Goal: Communication & Community: Answer question/provide support

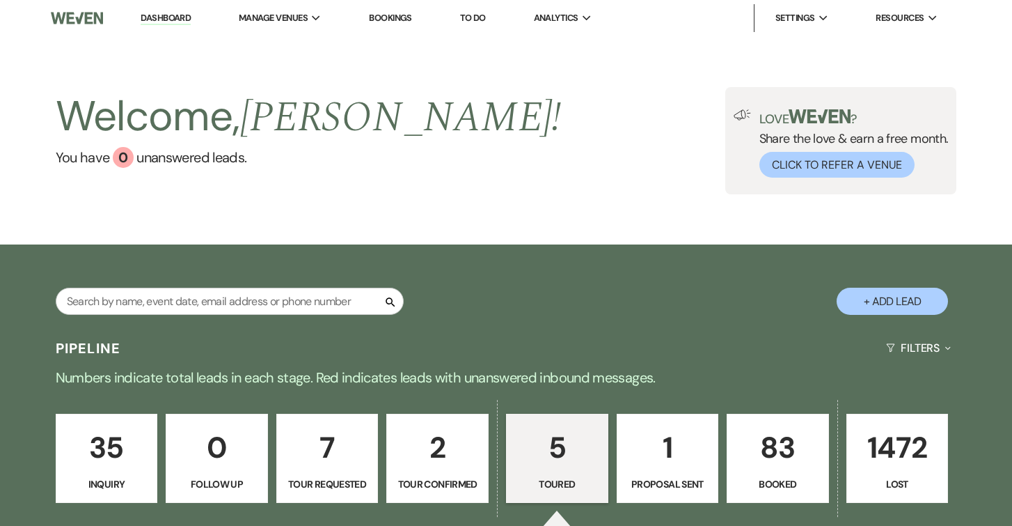
select select "5"
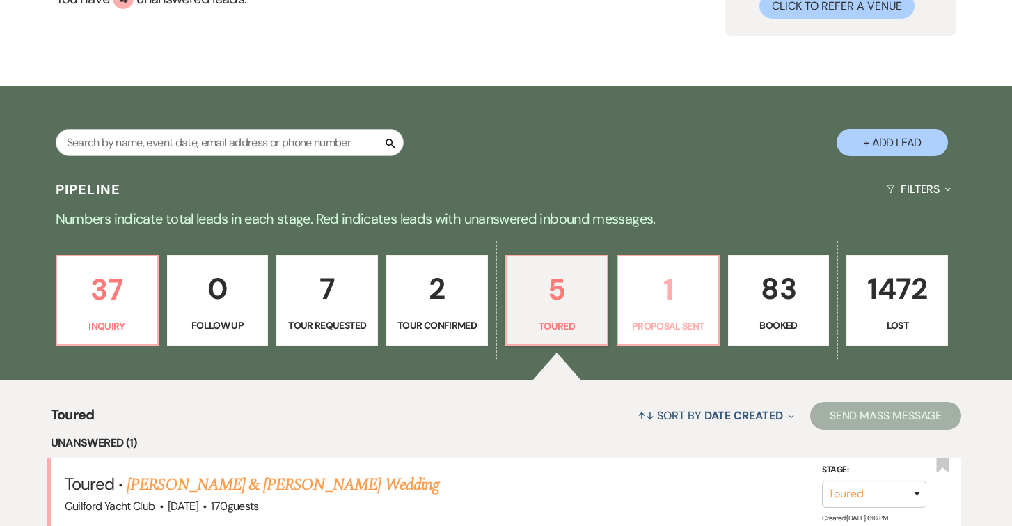
click at [638, 296] on p "1" at bounding box center [669, 289] width 84 height 47
select select "6"
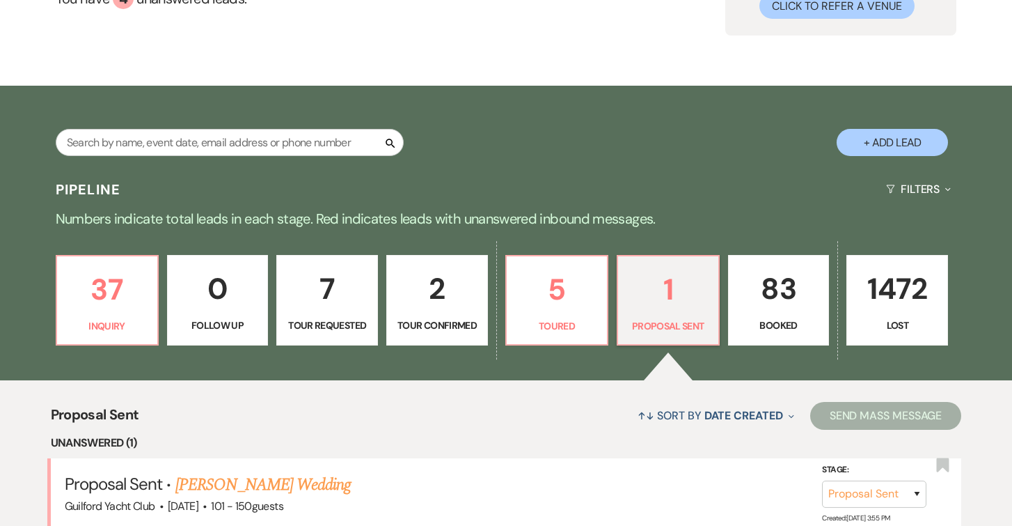
scroll to position [359, 0]
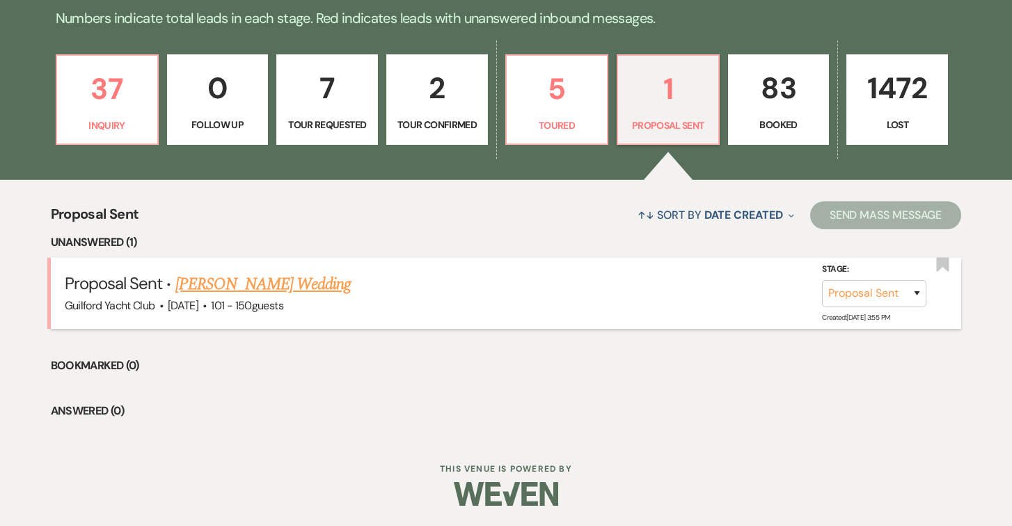
click at [321, 281] on link "[PERSON_NAME] Wedding" at bounding box center [263, 284] width 176 height 25
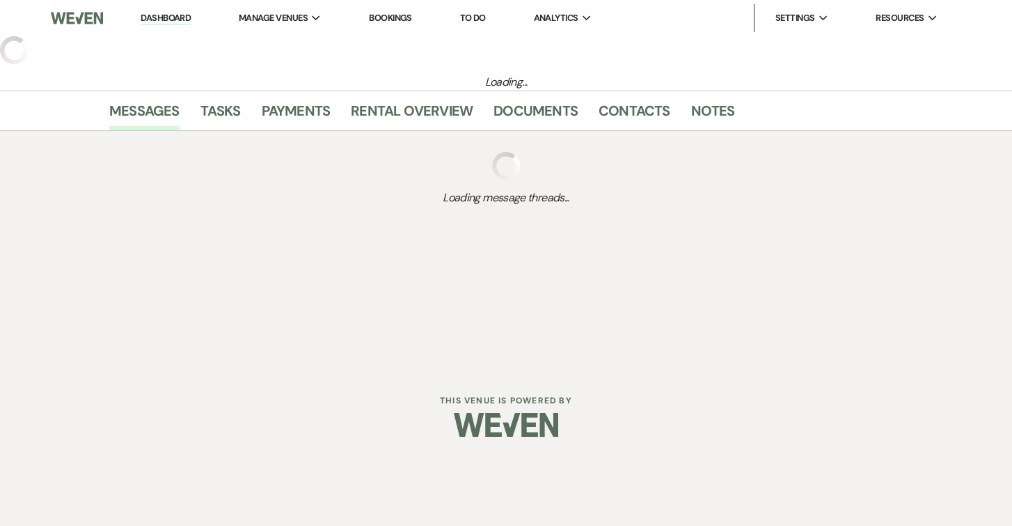
select select "6"
select select "2"
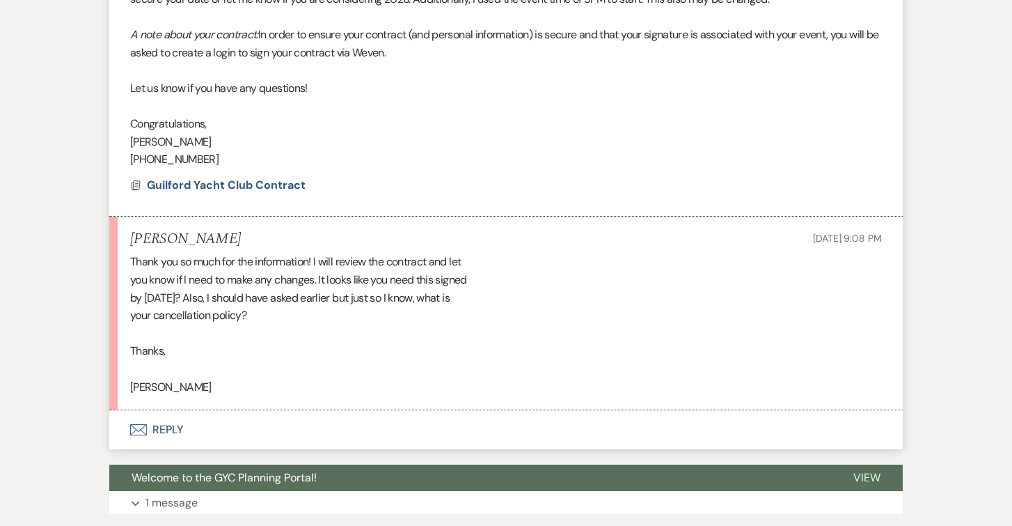
scroll to position [638, 0]
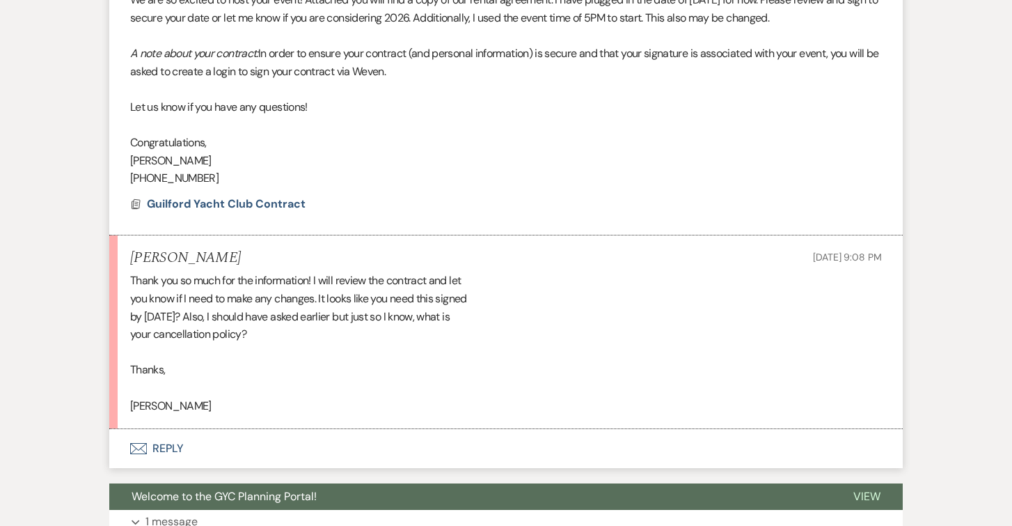
click at [165, 446] on button "Envelope Reply" at bounding box center [506, 448] width 794 height 39
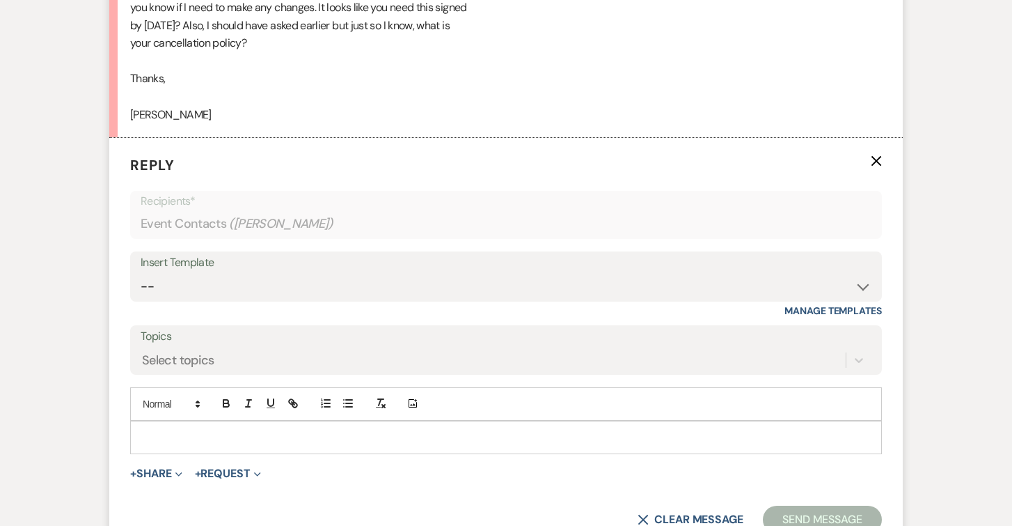
scroll to position [948, 0]
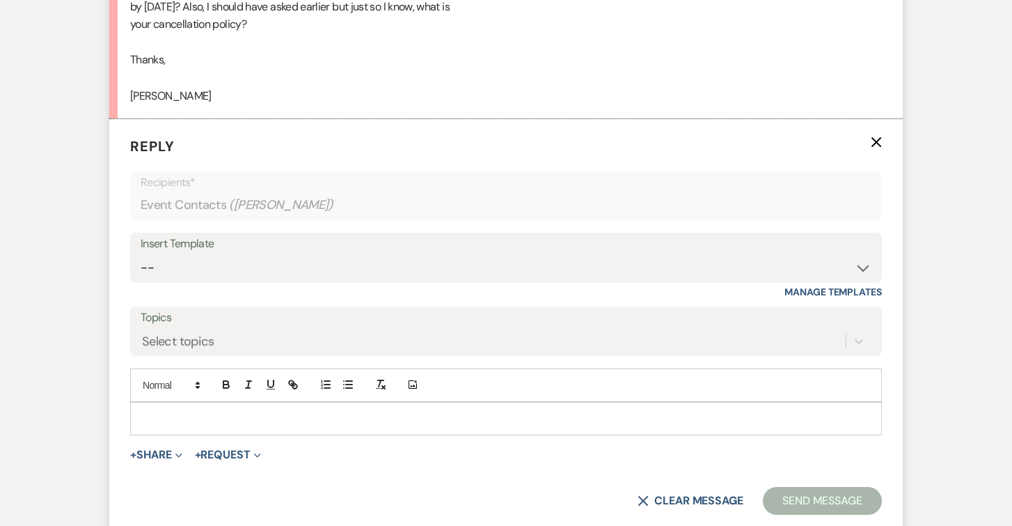
click at [143, 417] on p at bounding box center [506, 418] width 730 height 15
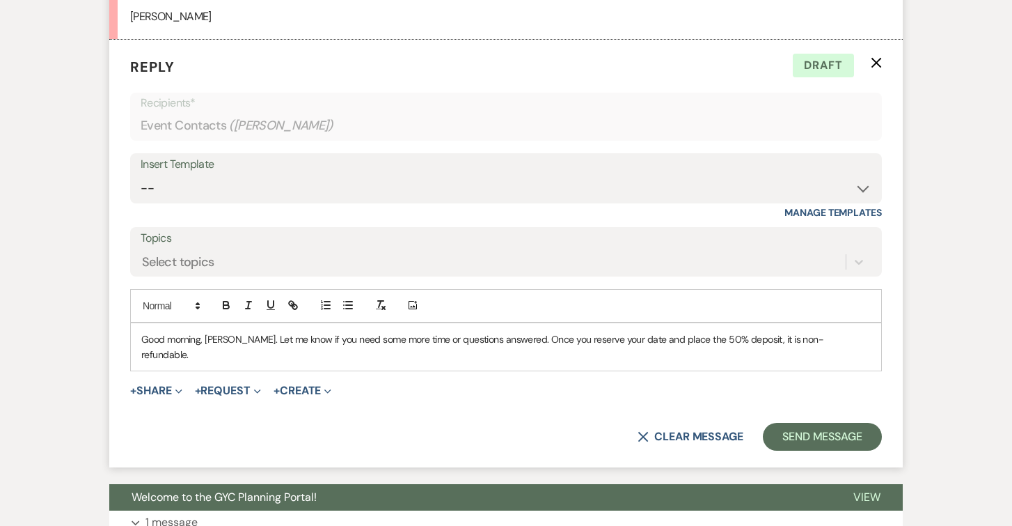
scroll to position [1040, 0]
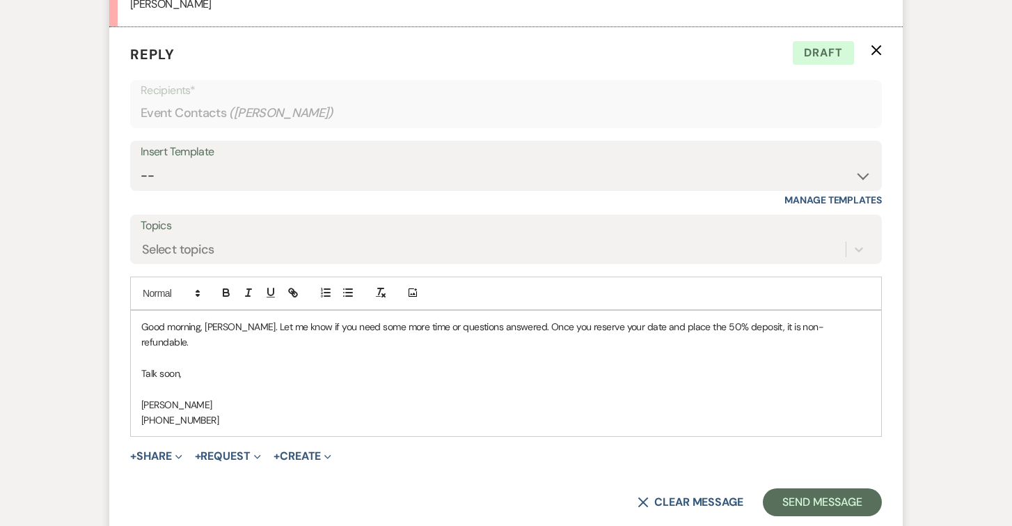
click at [848, 327] on p "Good morning, [PERSON_NAME]. Let me know if you need some more time or question…" at bounding box center [506, 334] width 730 height 31
click at [828, 496] on button "Send Message" at bounding box center [822, 502] width 119 height 28
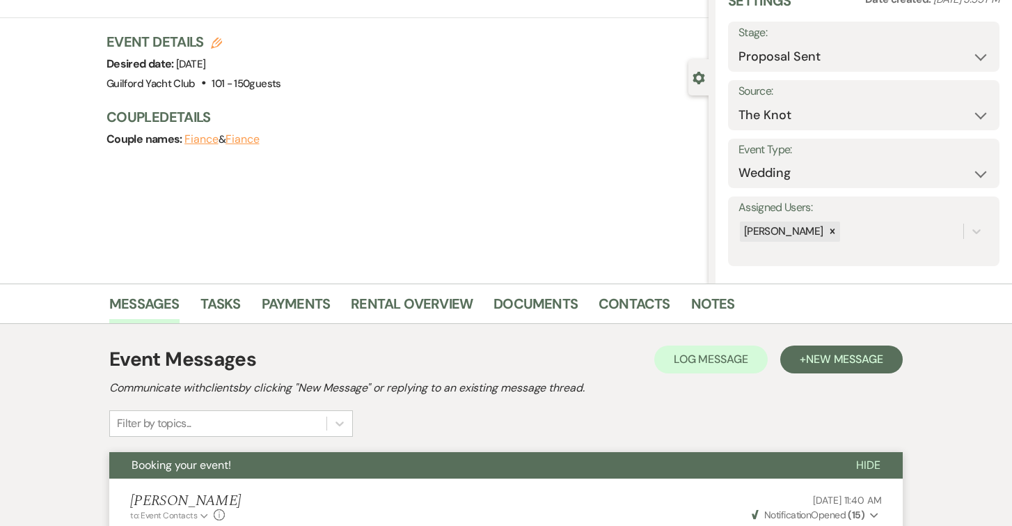
scroll to position [0, 0]
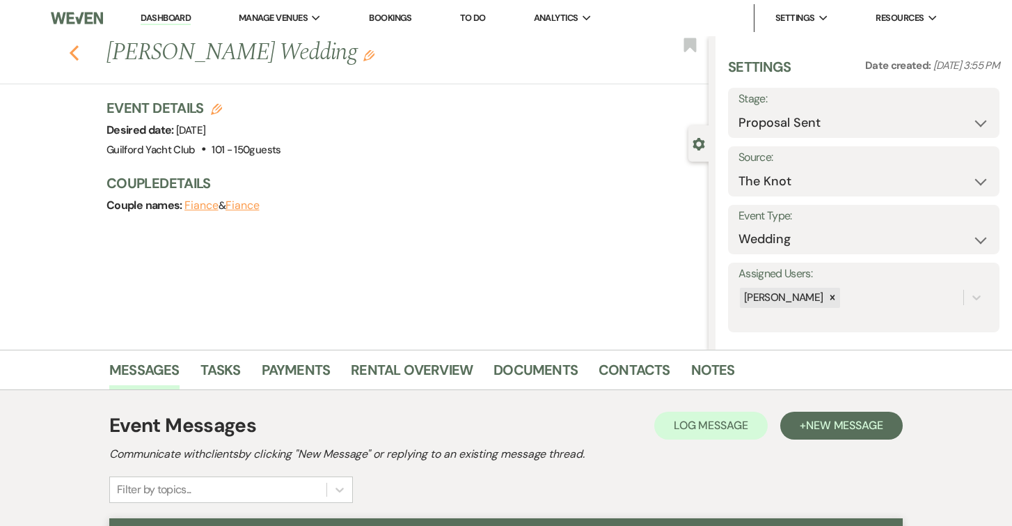
click at [71, 50] on icon "Previous" at bounding box center [74, 53] width 10 height 17
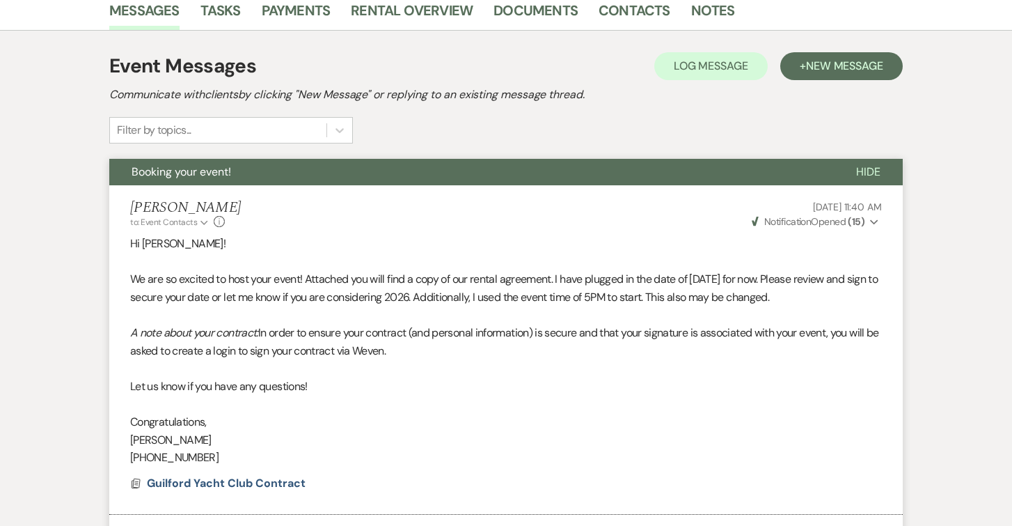
select select "6"
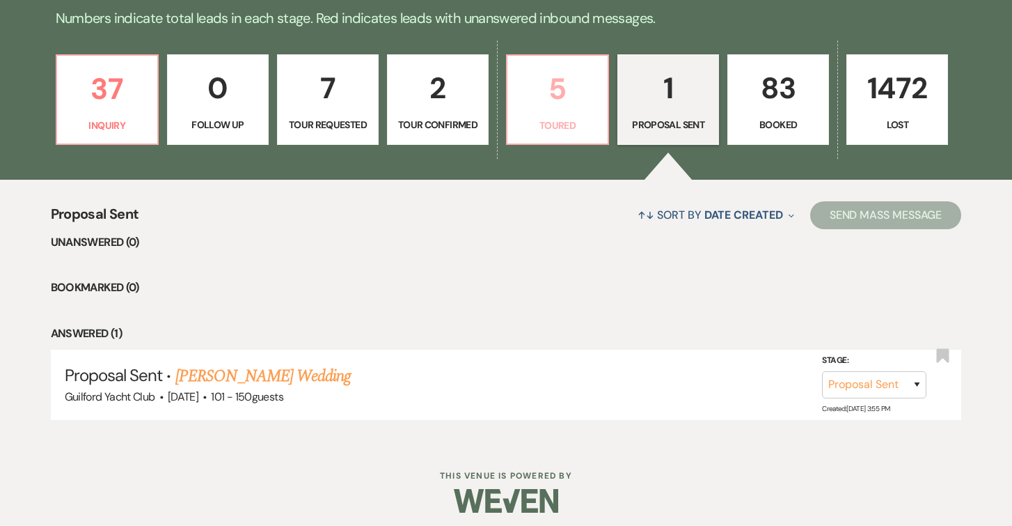
click at [546, 94] on p "5" at bounding box center [558, 88] width 84 height 47
select select "5"
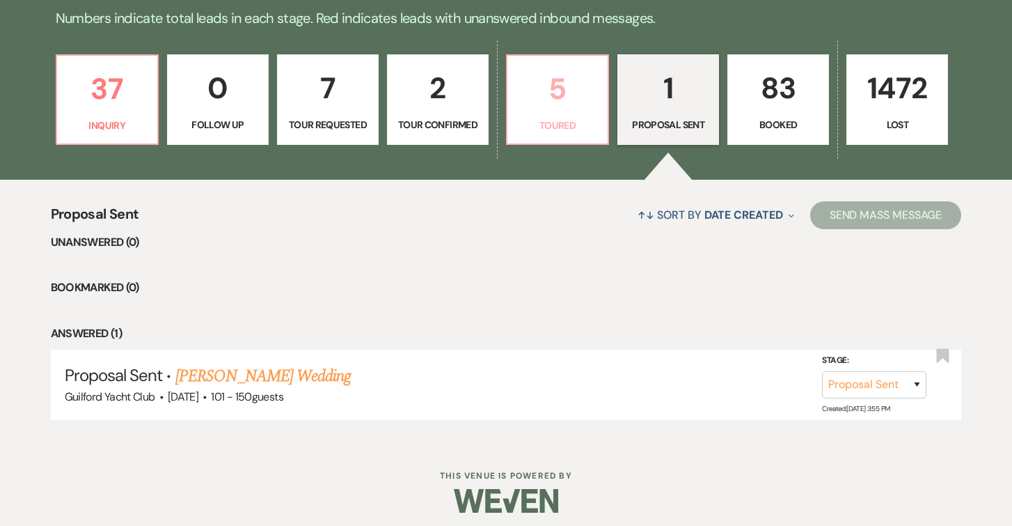
select select "5"
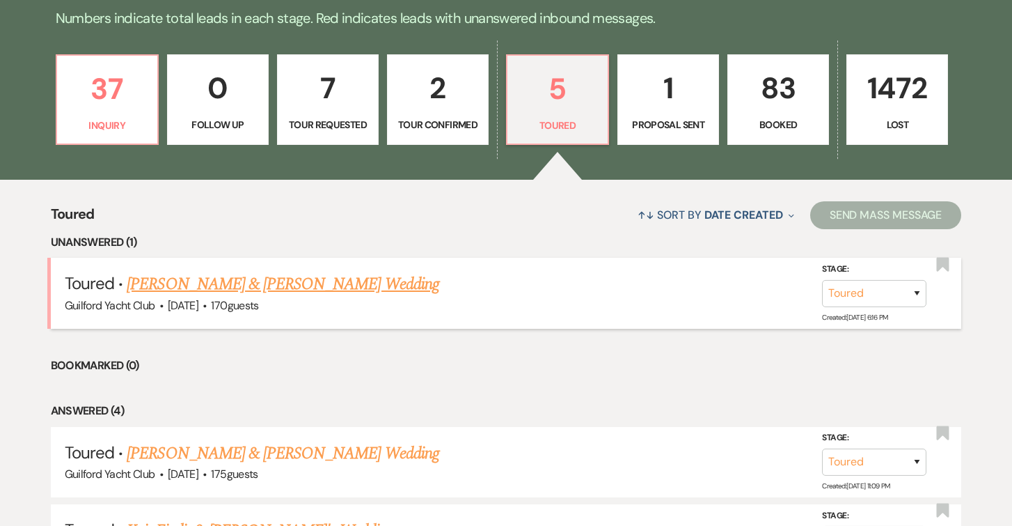
click at [295, 282] on link "[PERSON_NAME] & [PERSON_NAME] Wedding" at bounding box center [283, 284] width 312 height 25
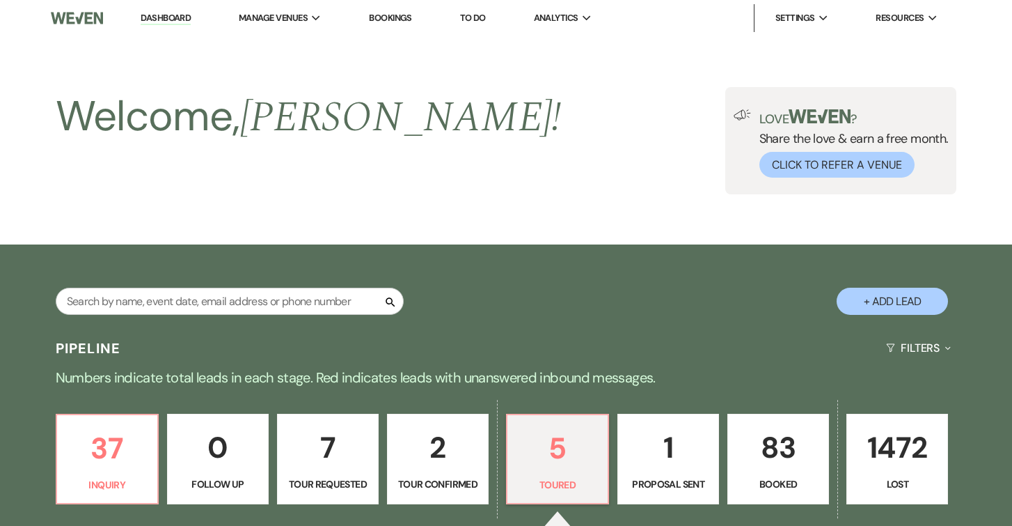
select select "5"
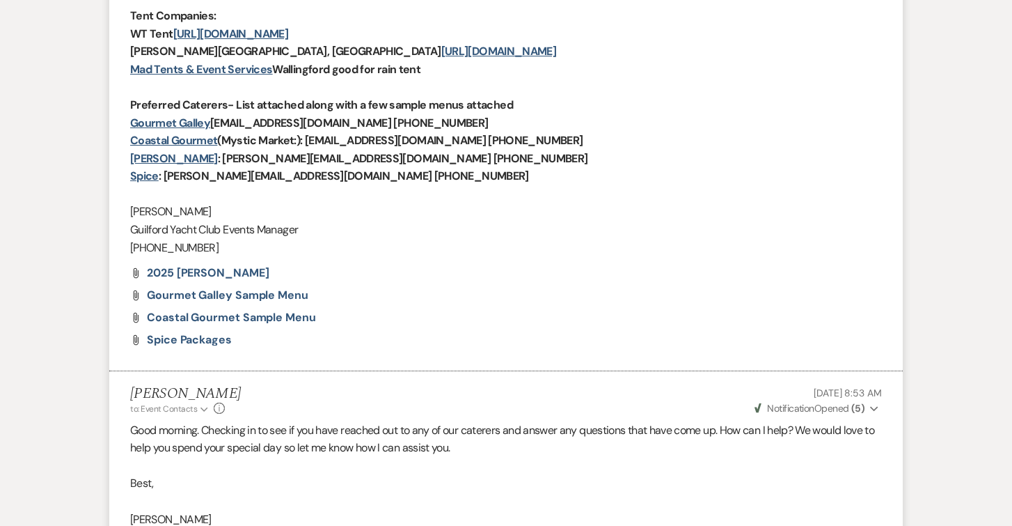
scroll to position [1083, 0]
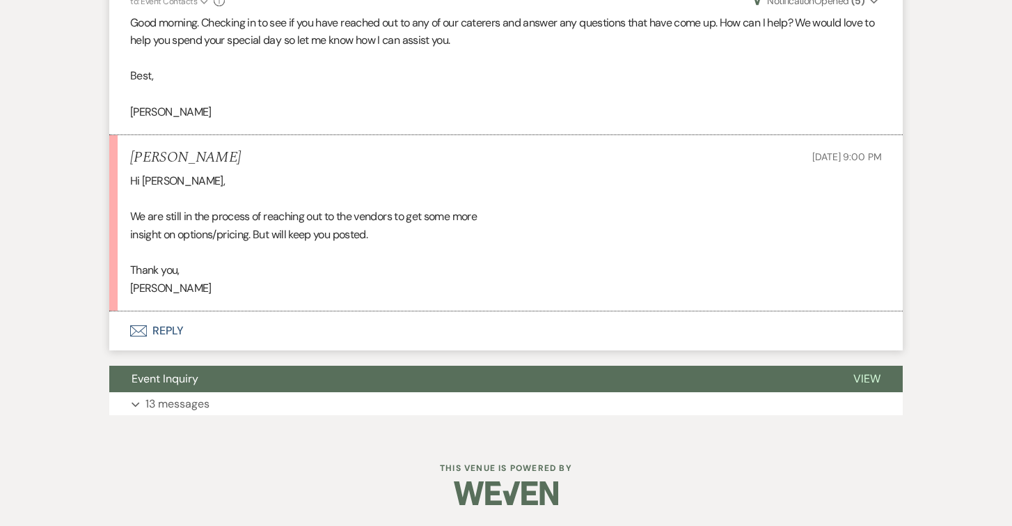
click at [166, 325] on button "Envelope Reply" at bounding box center [506, 330] width 794 height 39
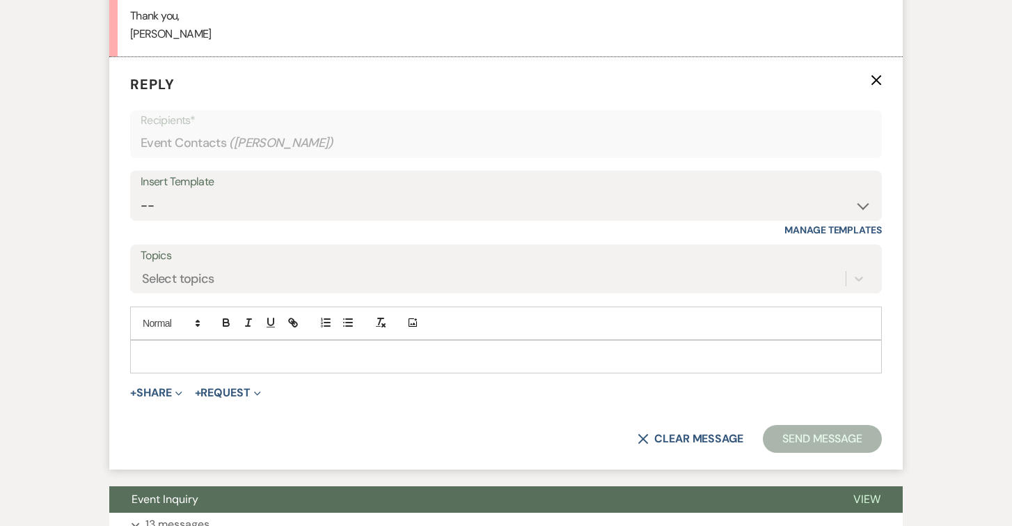
scroll to position [1338, 0]
click at [167, 363] on div at bounding box center [506, 356] width 751 height 32
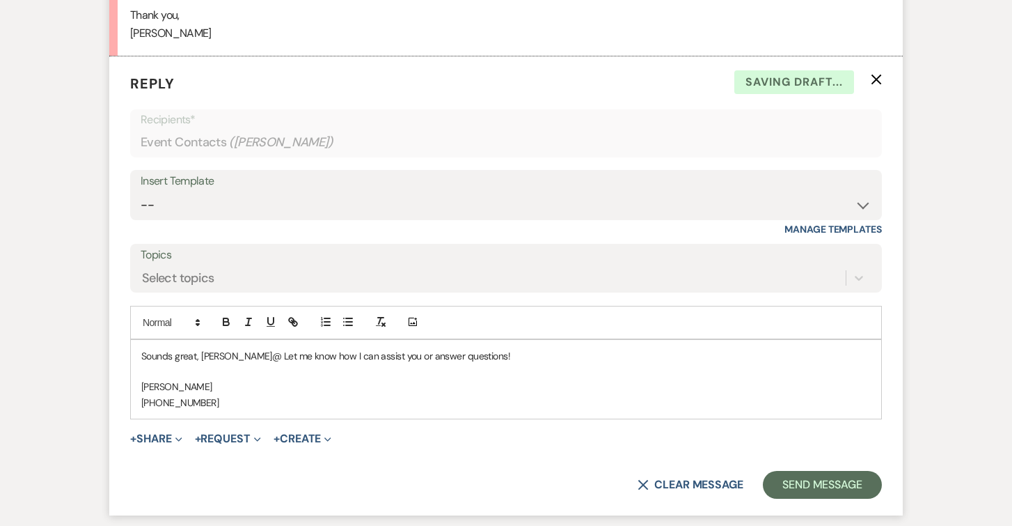
click at [232, 354] on p "Sounds great, [PERSON_NAME]@ Let me know how I can assist you or answer questio…" at bounding box center [506, 355] width 730 height 15
click at [804, 486] on button "Send Message" at bounding box center [822, 485] width 119 height 28
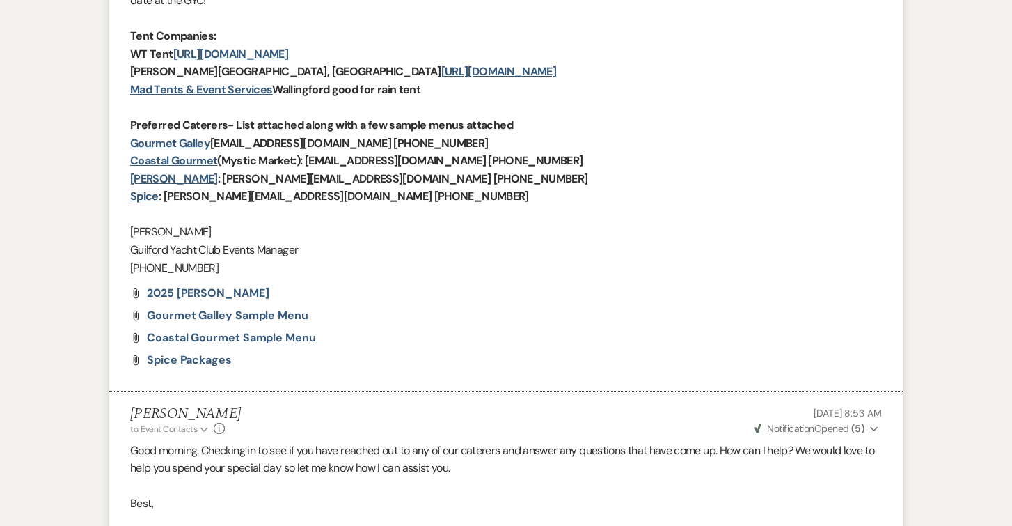
scroll to position [0, 0]
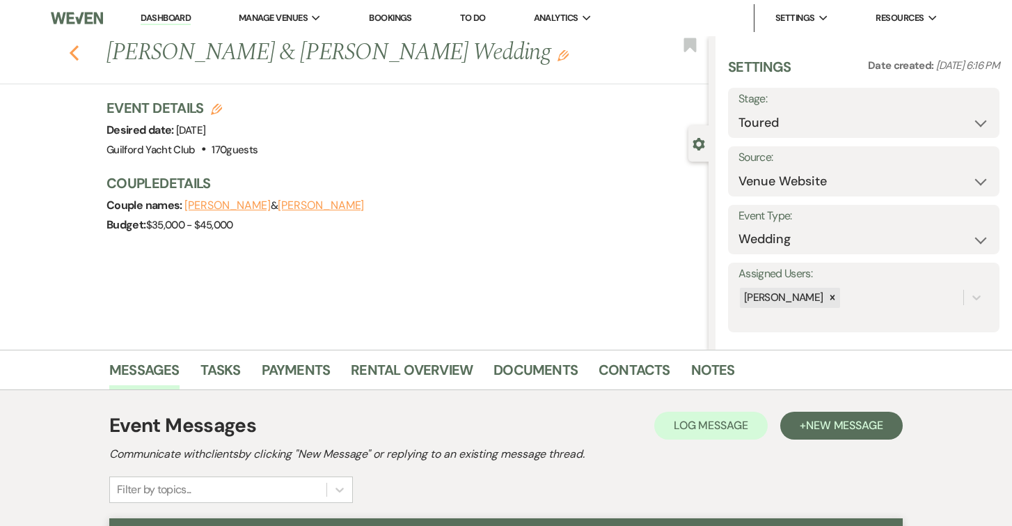
click at [70, 48] on icon "Previous" at bounding box center [74, 53] width 10 height 17
select select "5"
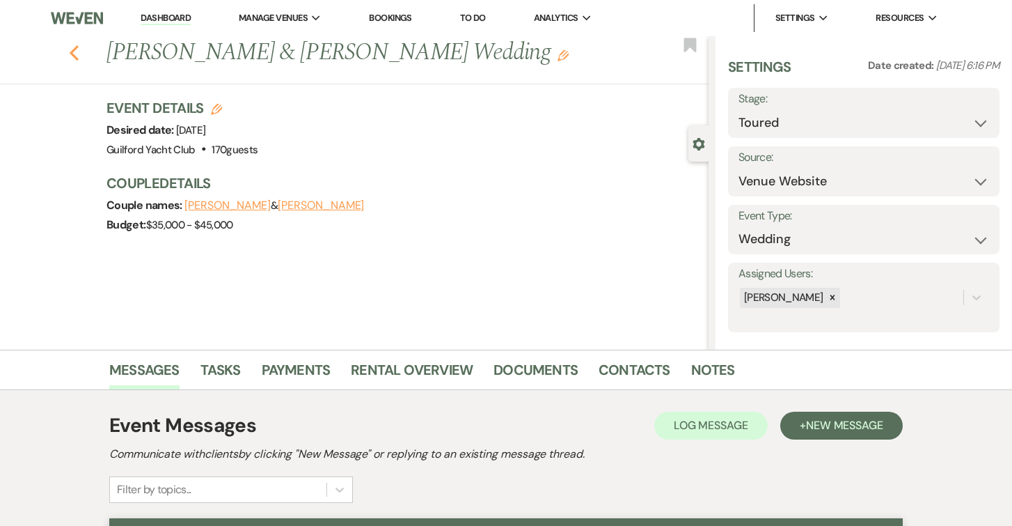
select select "5"
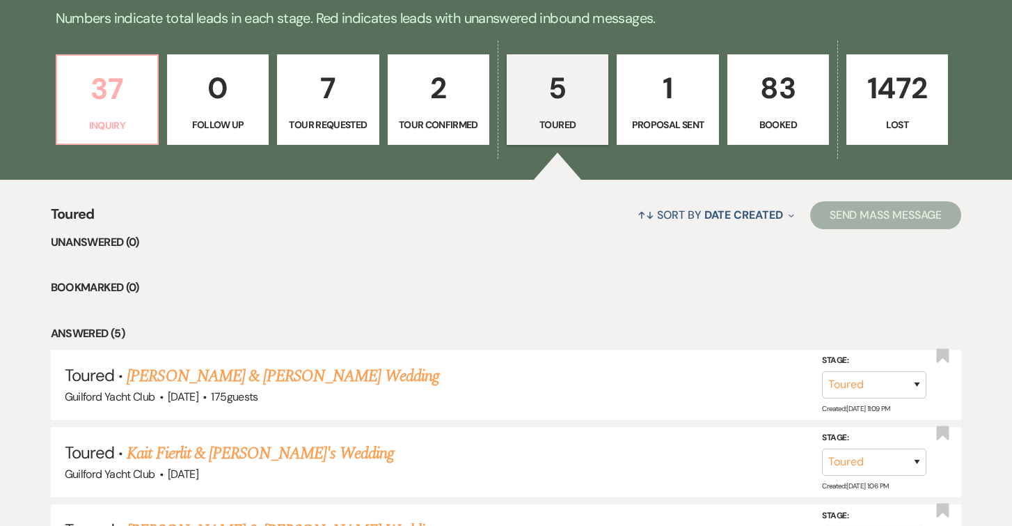
click at [139, 100] on p "37" at bounding box center [107, 88] width 84 height 47
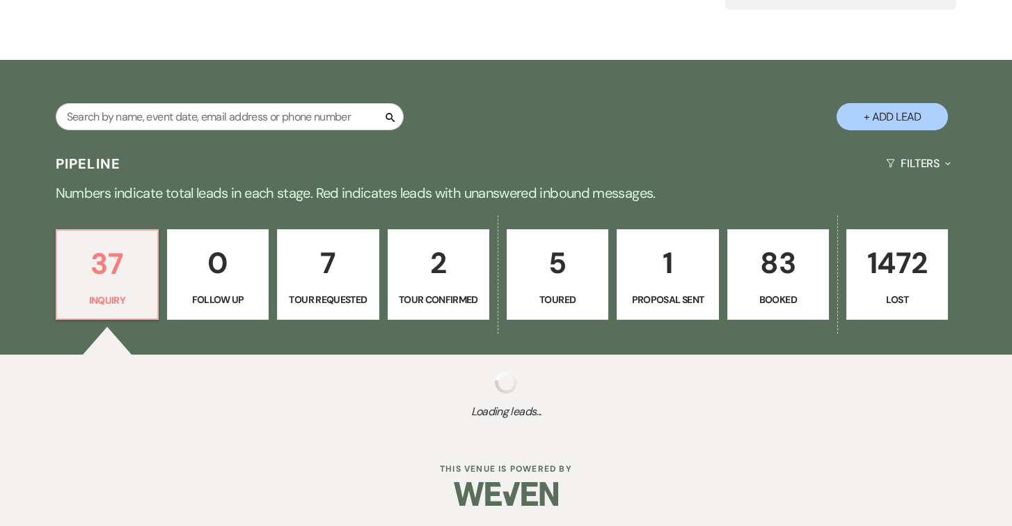
scroll to position [359, 0]
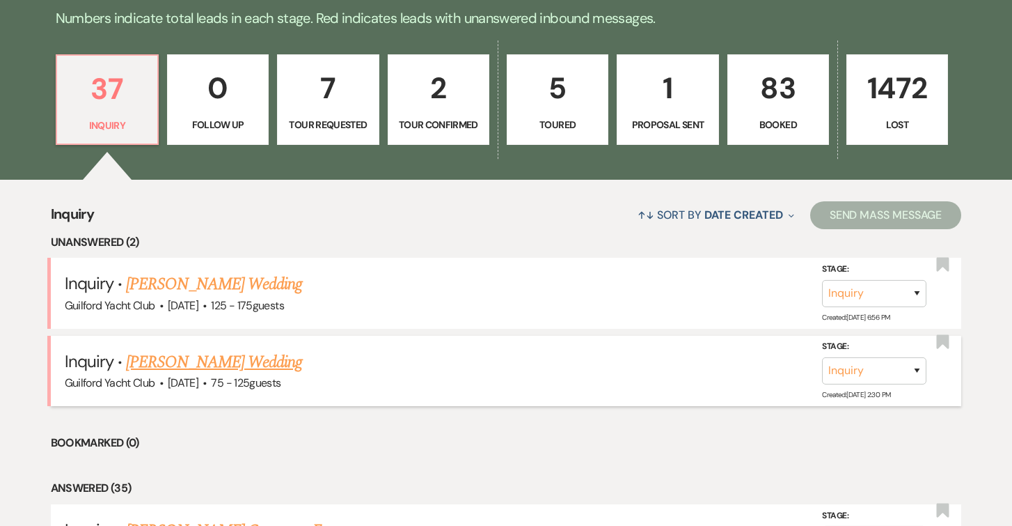
click at [224, 366] on link "[PERSON_NAME] Wedding" at bounding box center [214, 361] width 176 height 25
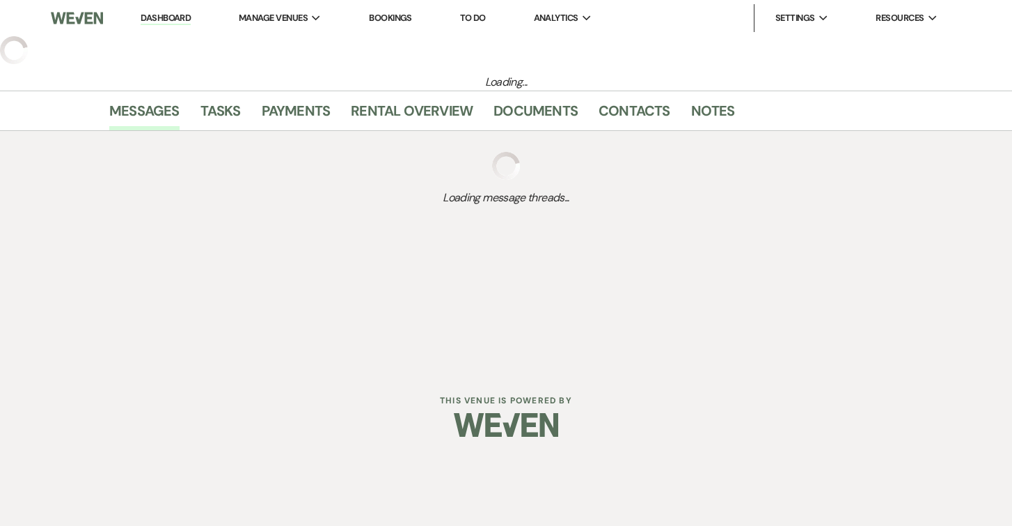
select select "3"
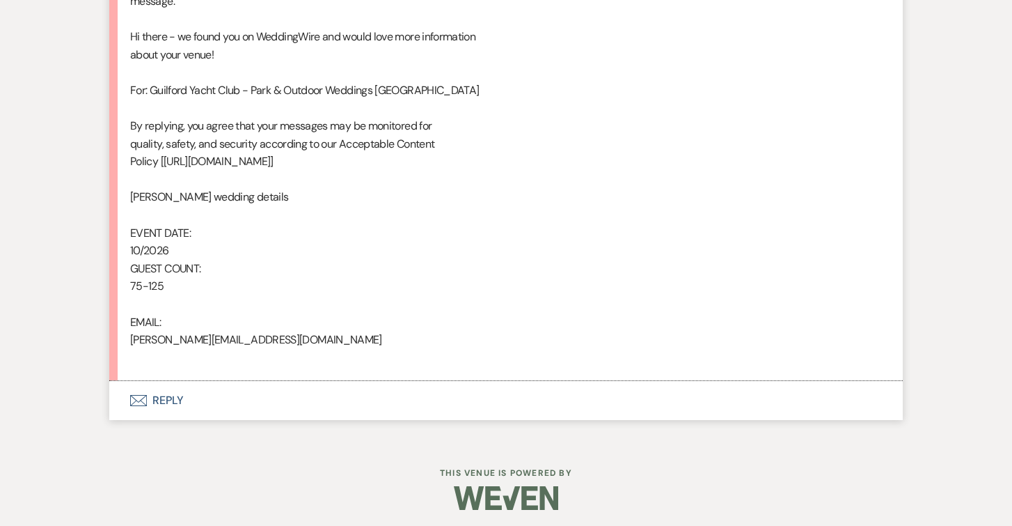
scroll to position [783, 0]
click at [173, 401] on button "Envelope Reply" at bounding box center [506, 402] width 794 height 39
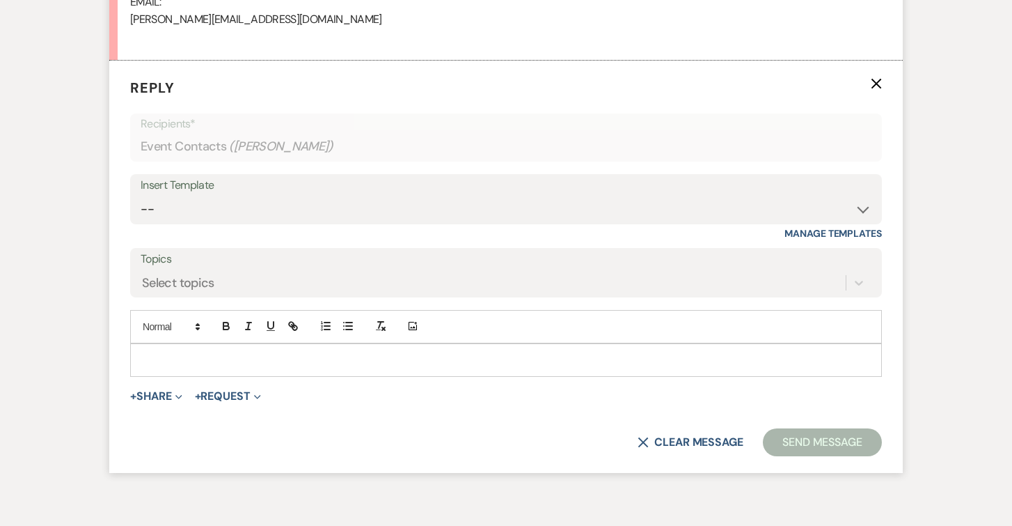
scroll to position [1109, 0]
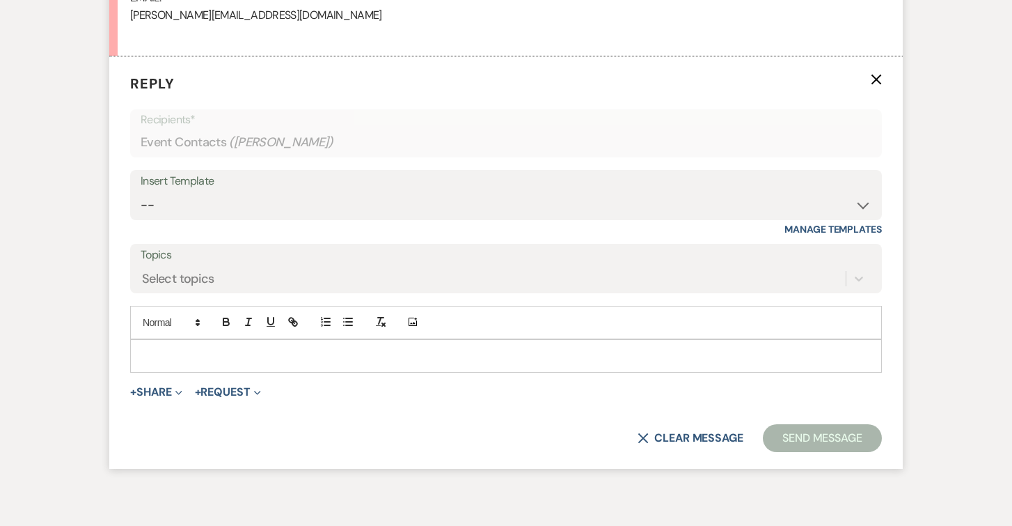
click at [242, 188] on div "Insert Template" at bounding box center [506, 181] width 731 height 20
click at [237, 210] on select "-- Weven Planning Portal Introduction (Booked Events) Initial Inquiry Response …" at bounding box center [506, 204] width 731 height 27
select select "2020"
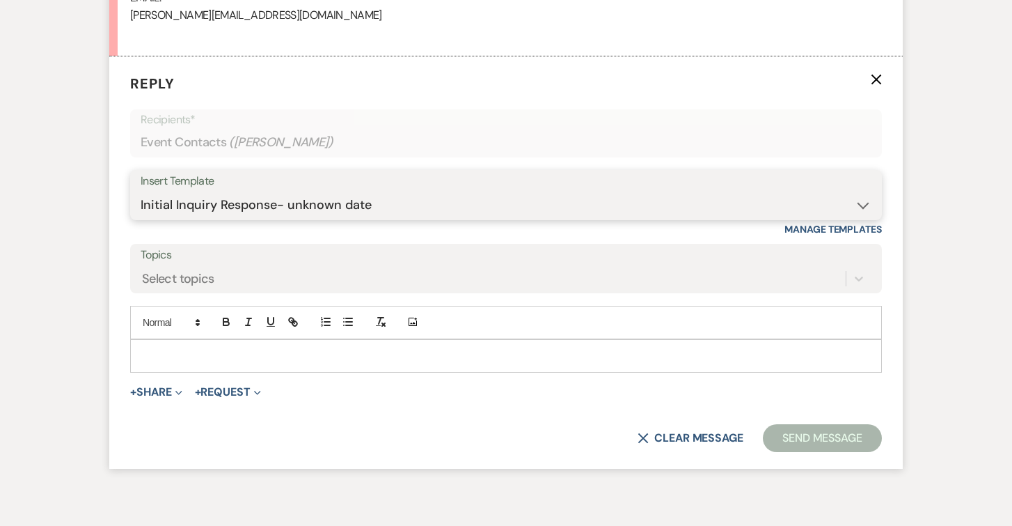
click at [141, 191] on select "-- Weven Planning Portal Introduction (Booked Events) Initial Inquiry Response …" at bounding box center [506, 204] width 731 height 27
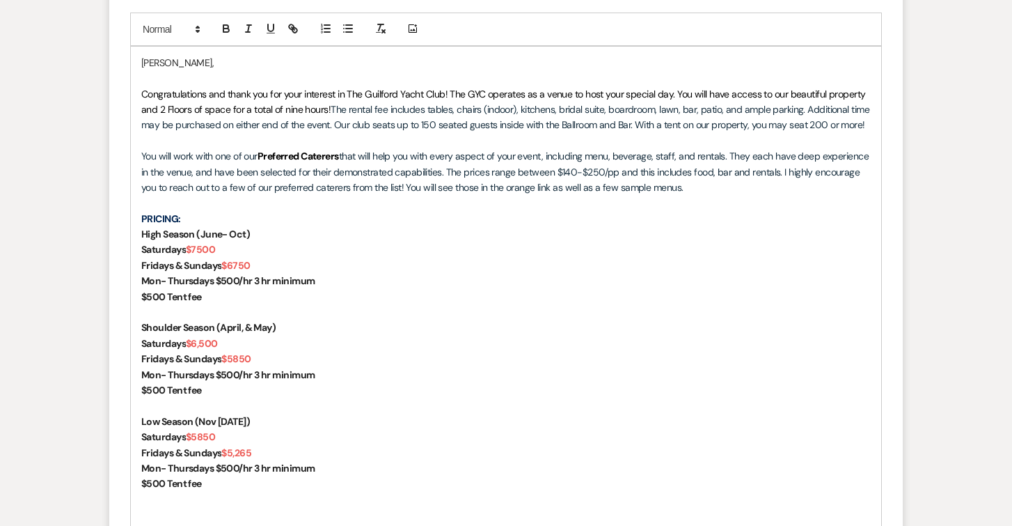
scroll to position [1398, 0]
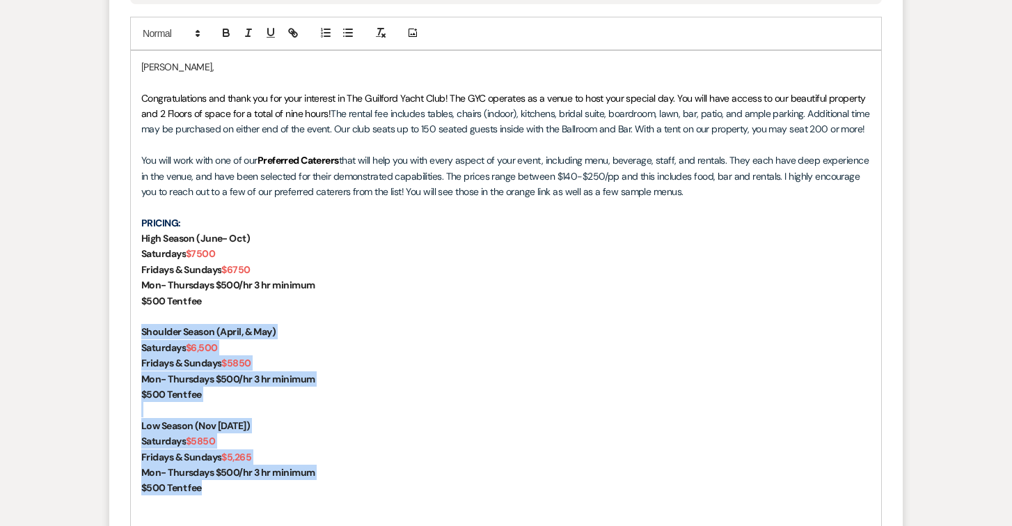
drag, startPoint x: 216, startPoint y: 490, endPoint x: 120, endPoint y: 329, distance: 187.3
click at [120, 329] on form "Reply X Draft saved! Recipients* Event Contacts ( [PERSON_NAME] ) Insert Templa…" at bounding box center [506, 301] width 794 height 1069
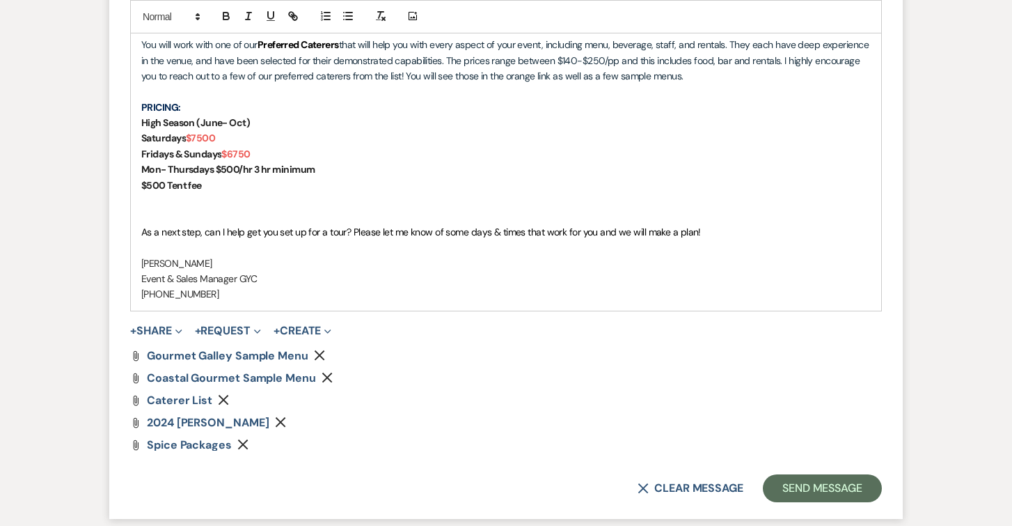
scroll to position [1514, 0]
click at [285, 422] on use "button" at bounding box center [280, 421] width 10 height 10
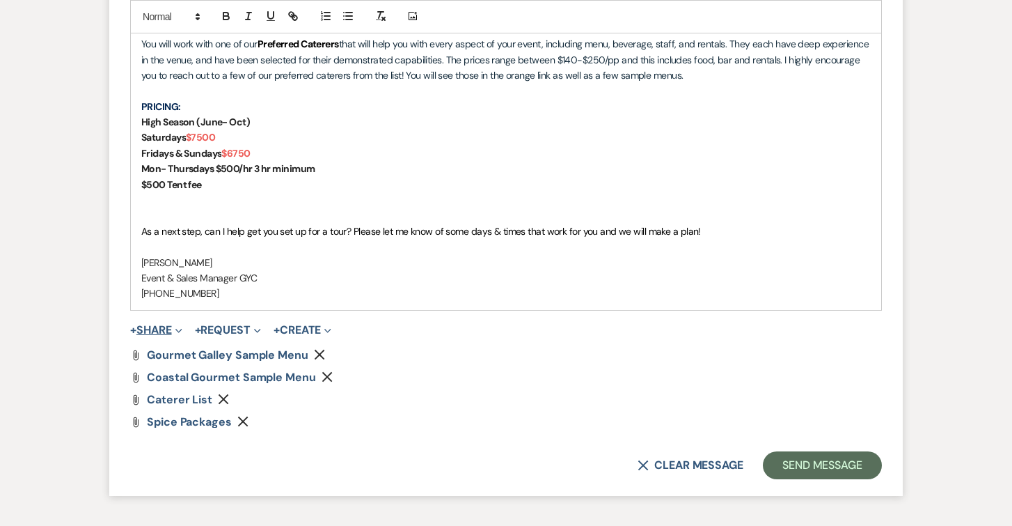
click at [146, 333] on button "+ Share Expand" at bounding box center [156, 329] width 52 height 11
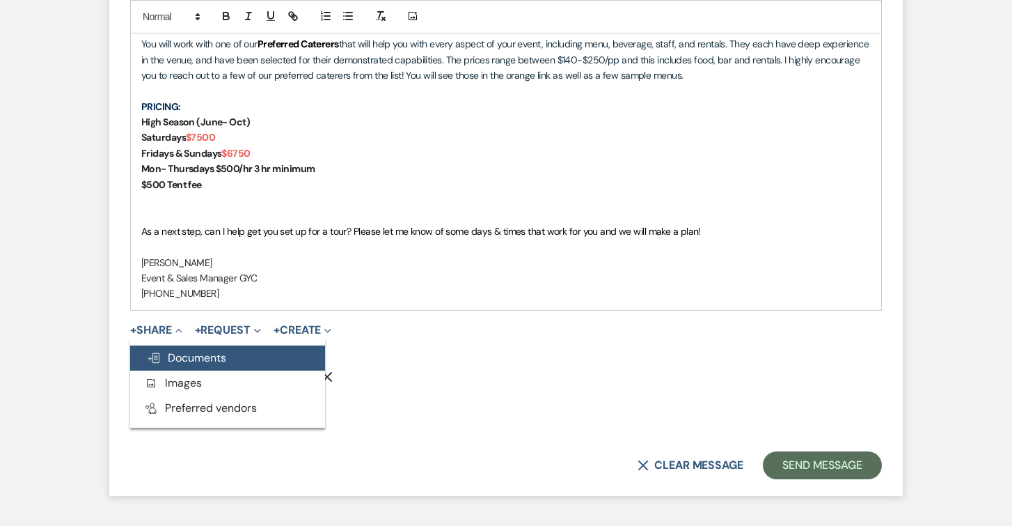
click at [178, 360] on span "Doc Upload Documents" at bounding box center [186, 357] width 79 height 15
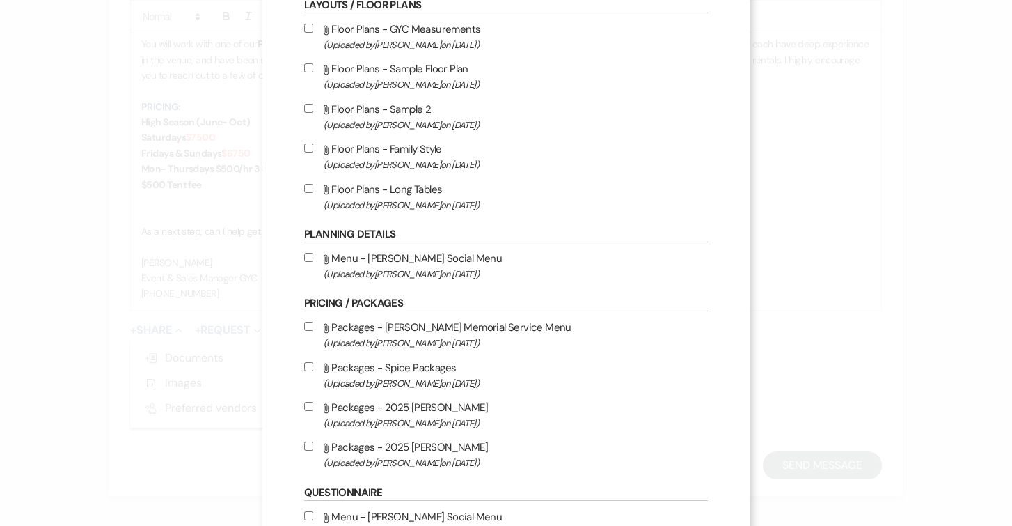
scroll to position [338, 0]
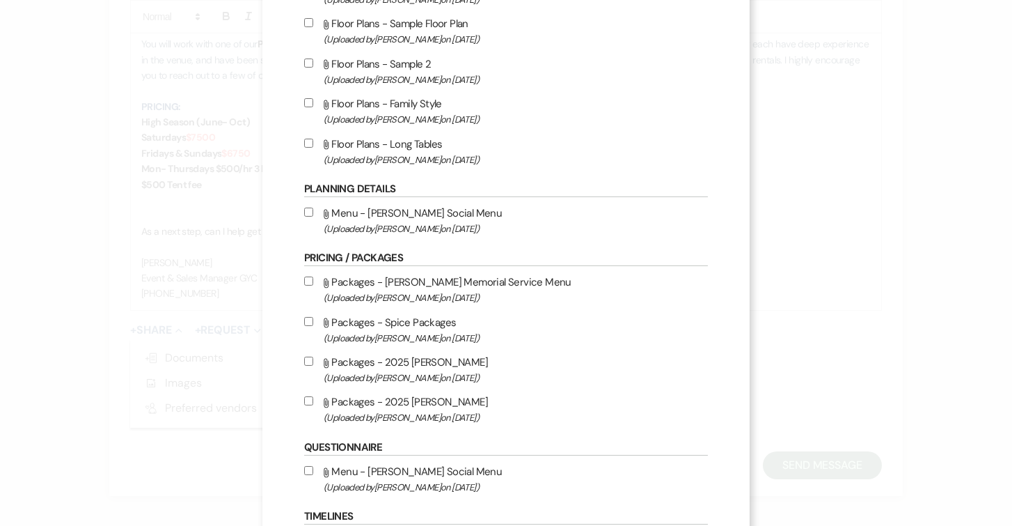
click at [310, 405] on input "Attach File Packages - 2025 [PERSON_NAME] (Uploaded by [PERSON_NAME] on [DATE] )" at bounding box center [308, 400] width 9 height 9
checkbox input "true"
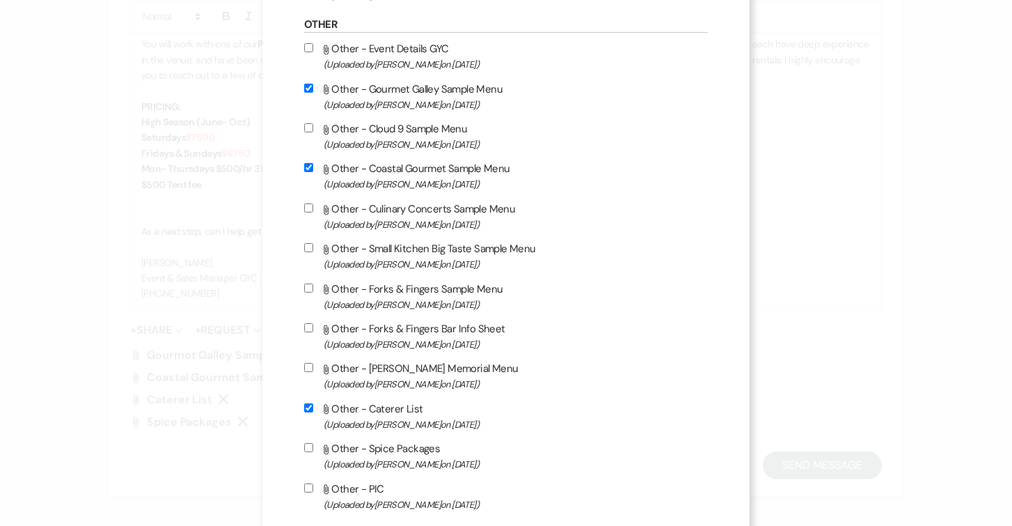
scroll to position [1139, 0]
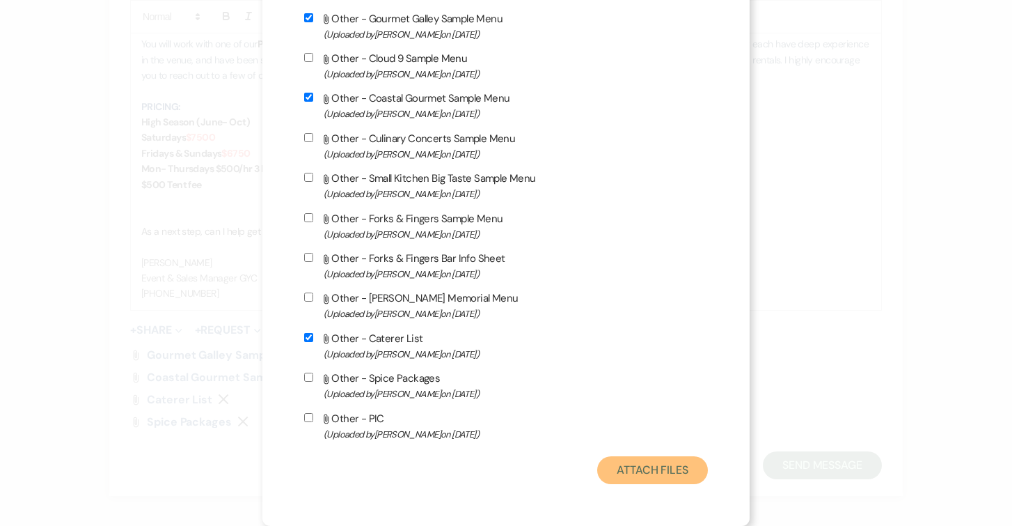
click at [629, 462] on button "Attach Files" at bounding box center [652, 470] width 111 height 28
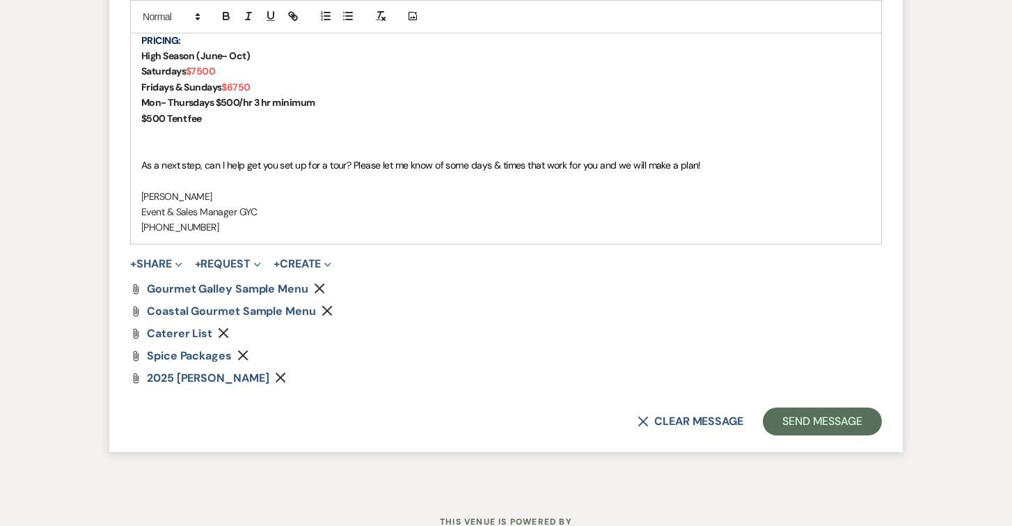
scroll to position [1633, 0]
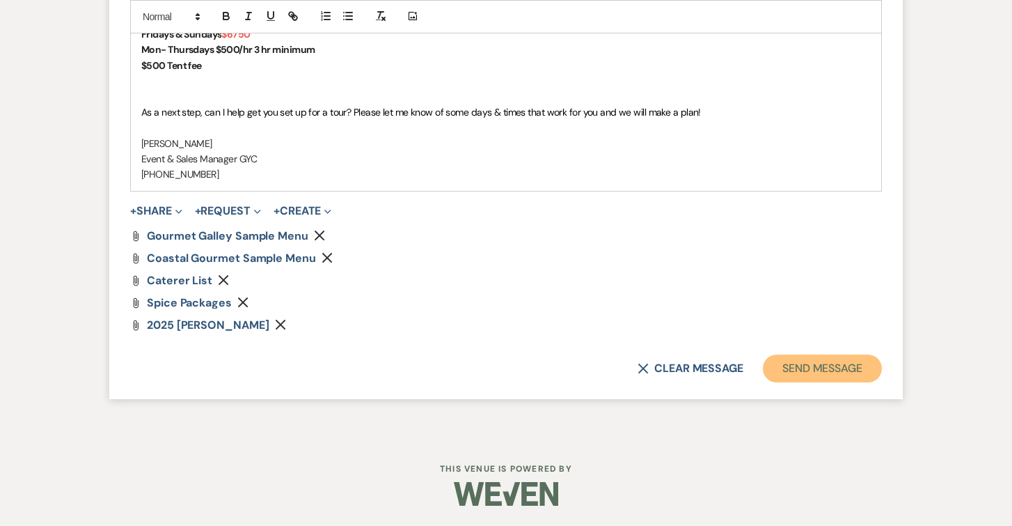
click at [790, 363] on button "Send Message" at bounding box center [822, 368] width 119 height 28
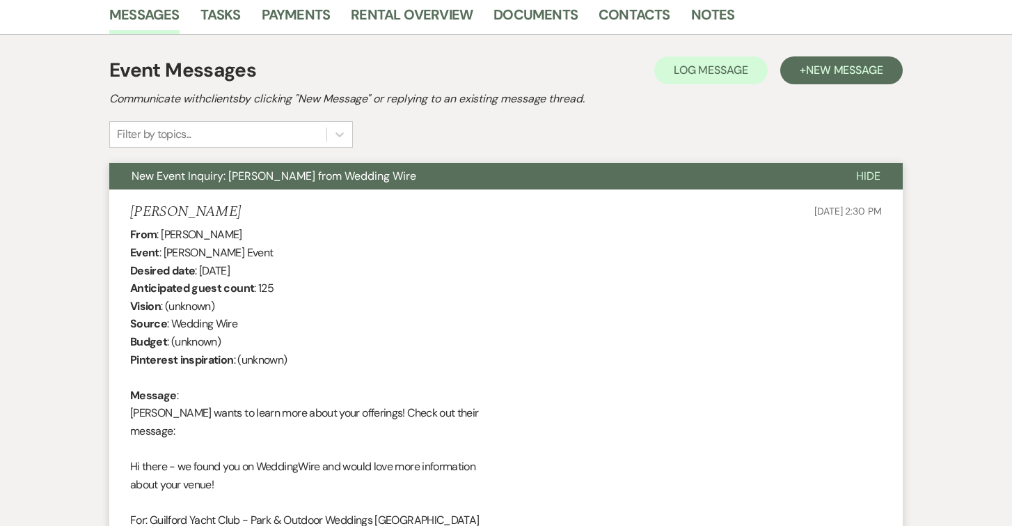
scroll to position [0, 0]
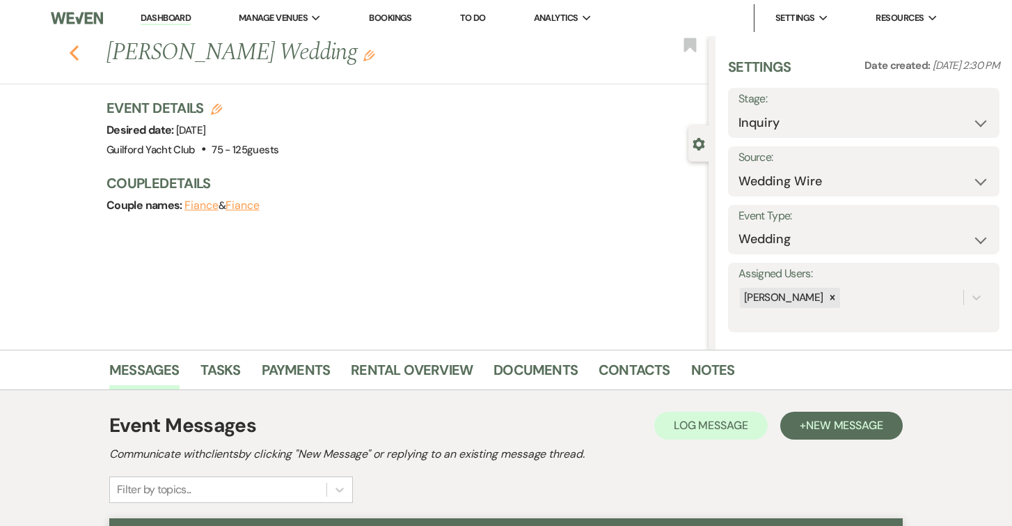
click at [74, 54] on icon "Previous" at bounding box center [74, 53] width 10 height 17
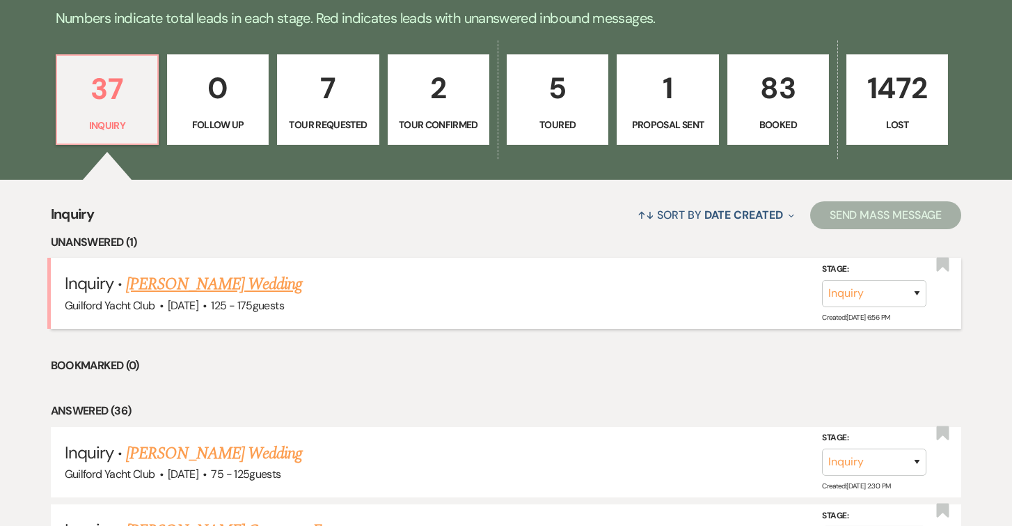
click at [235, 287] on link "[PERSON_NAME] Wedding" at bounding box center [214, 284] width 176 height 25
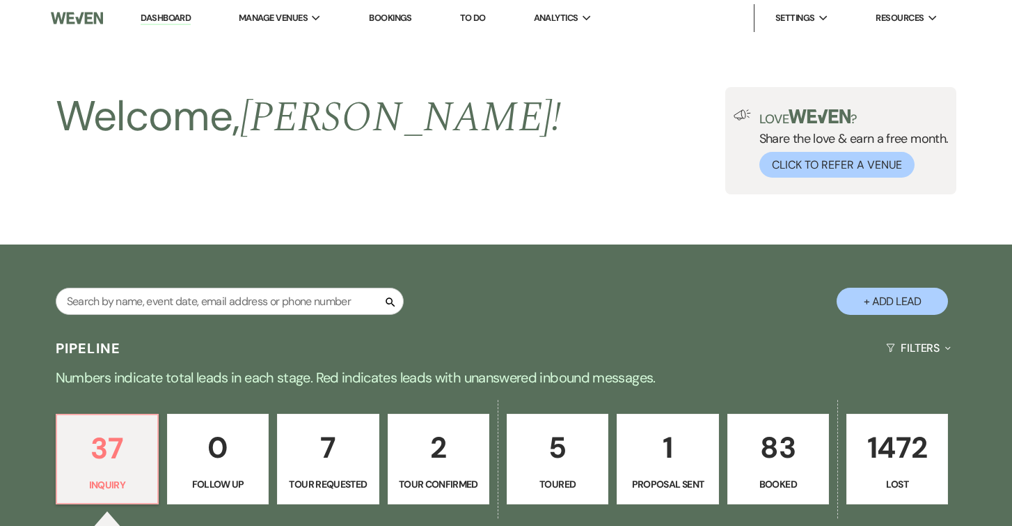
select select "3"
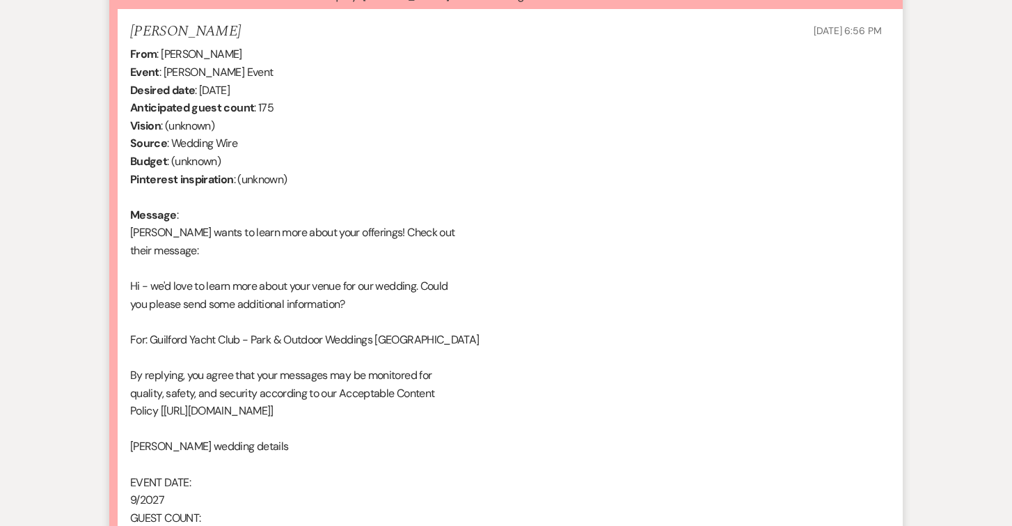
scroll to position [790, 0]
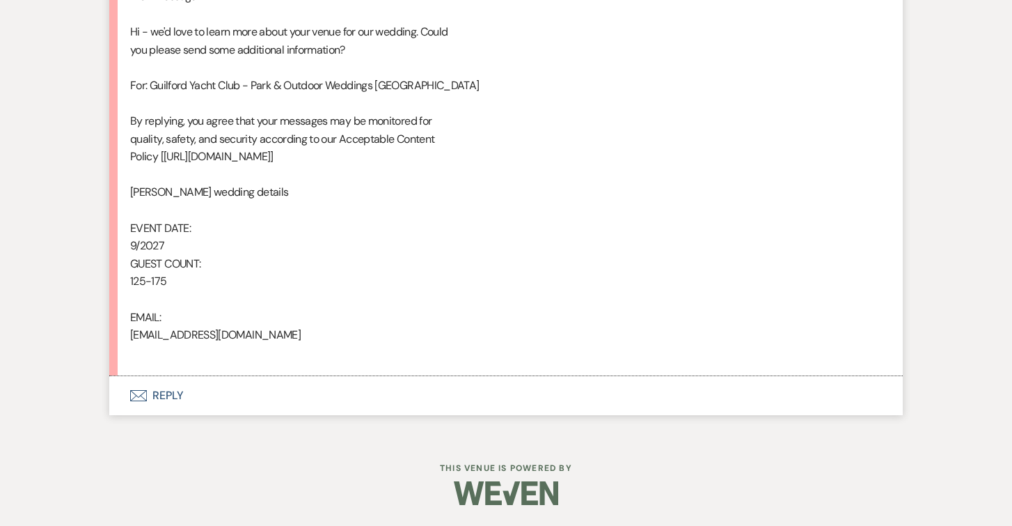
click at [175, 395] on button "Envelope Reply" at bounding box center [506, 395] width 794 height 39
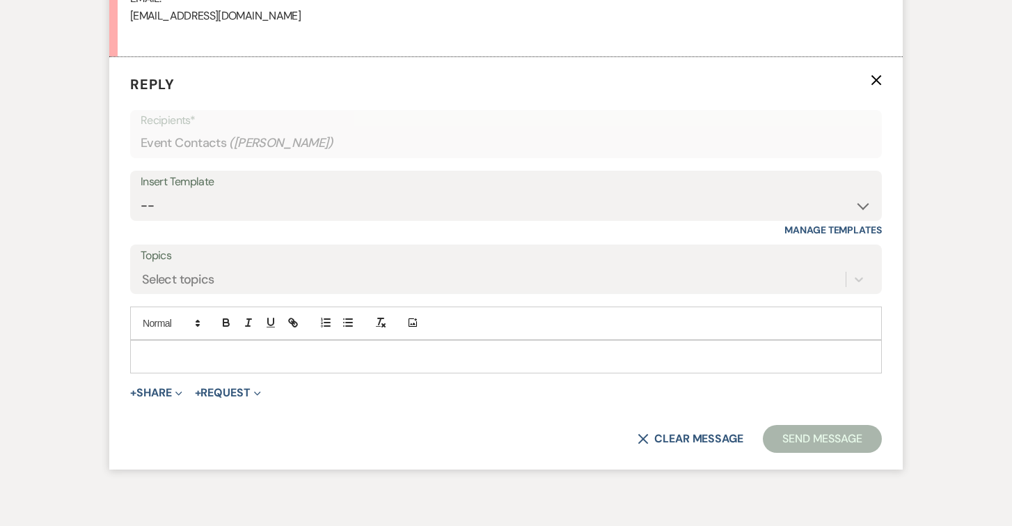
scroll to position [1109, 0]
click at [232, 201] on select "-- Weven Planning Portal Introduction (Booked Events) Initial Inquiry Response …" at bounding box center [506, 204] width 731 height 27
select select "2020"
click at [141, 191] on select "-- Weven Planning Portal Introduction (Booked Events) Initial Inquiry Response …" at bounding box center [506, 204] width 731 height 27
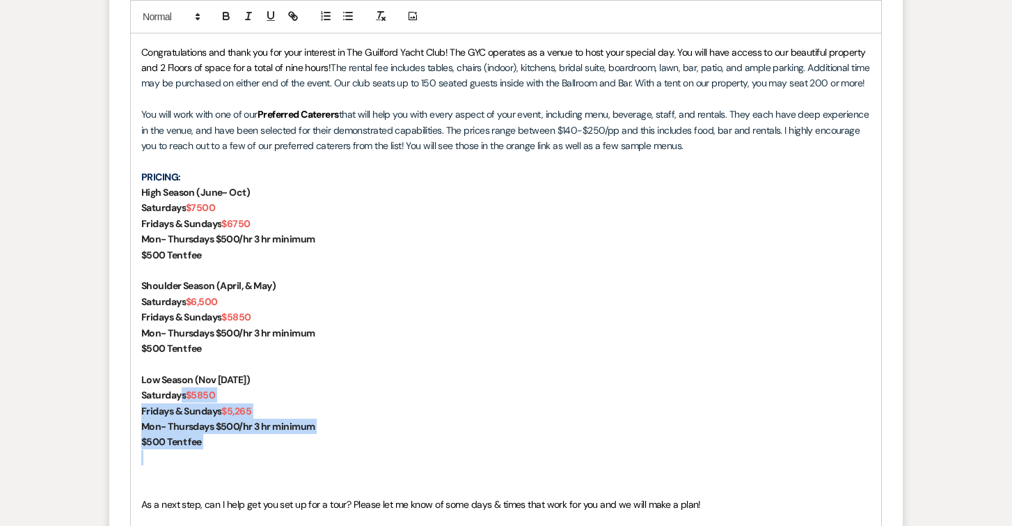
scroll to position [1449, 0]
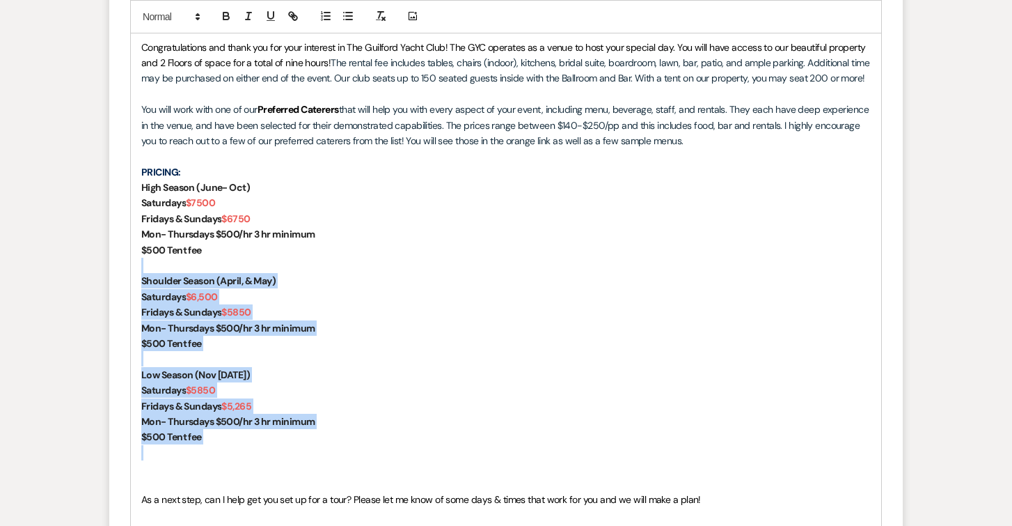
drag, startPoint x: 212, startPoint y: 502, endPoint x: 131, endPoint y: 261, distance: 254.1
click at [131, 261] on div "[PERSON_NAME], Congratulations and thank you for your interest in The Guilford …" at bounding box center [506, 289] width 751 height 578
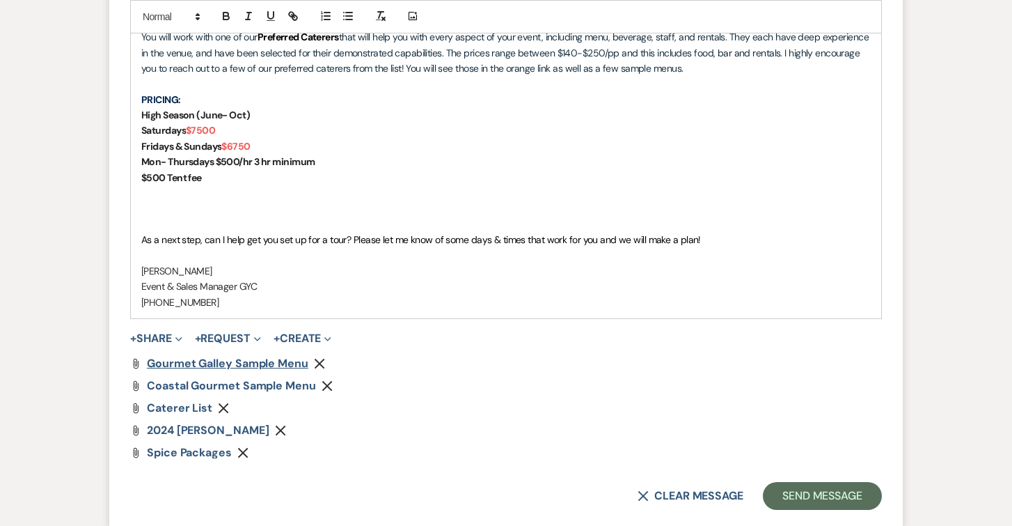
scroll to position [1541, 0]
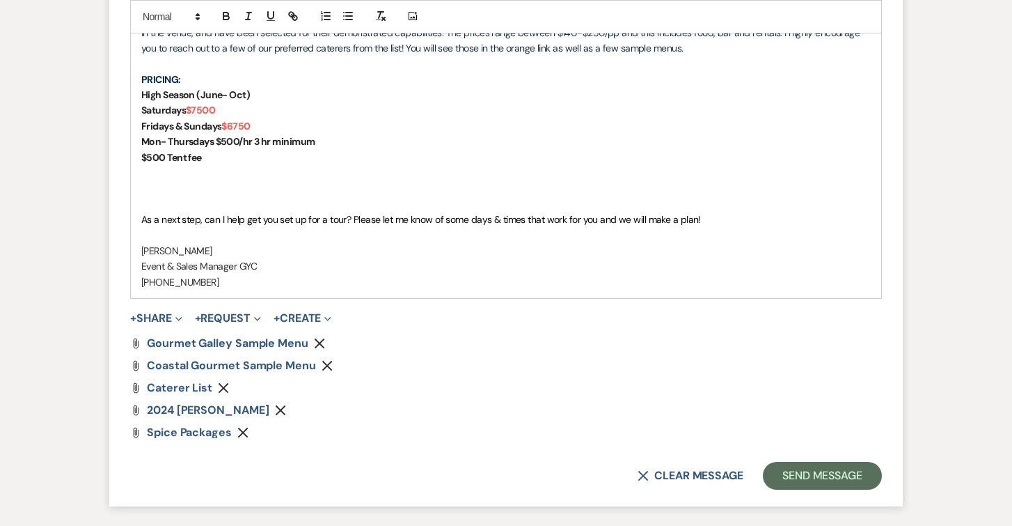
click at [285, 412] on use "button" at bounding box center [280, 409] width 10 height 10
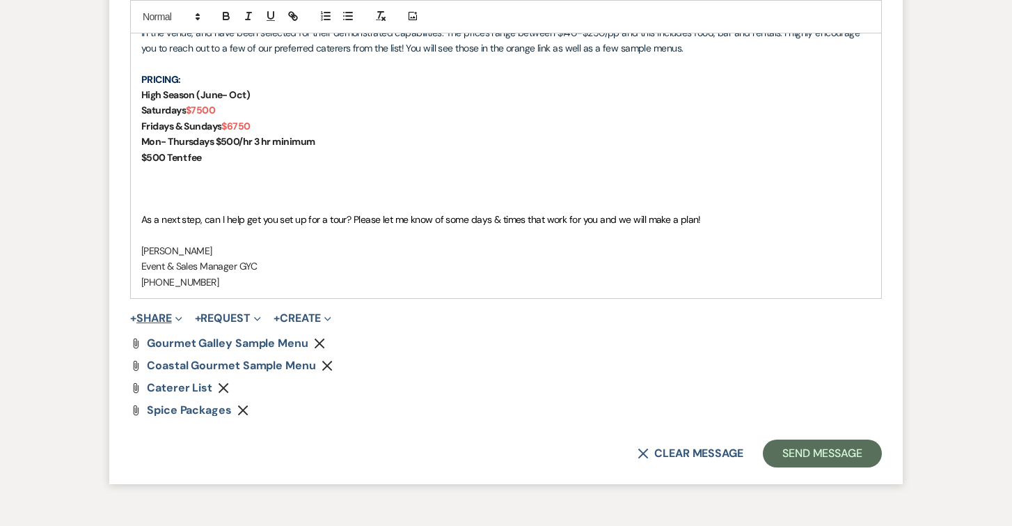
click at [168, 313] on button "+ Share Expand" at bounding box center [156, 318] width 52 height 11
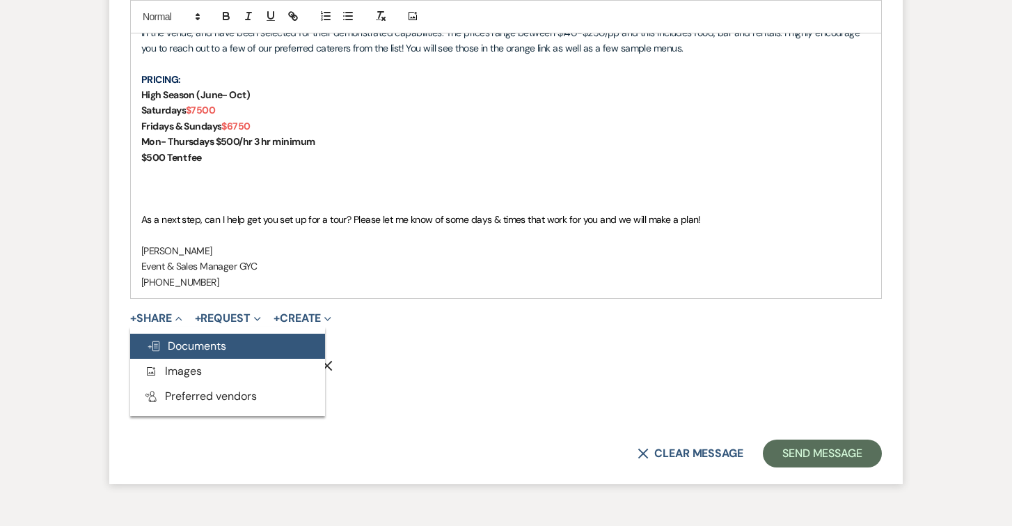
click at [183, 345] on span "Doc Upload Documents" at bounding box center [186, 345] width 79 height 15
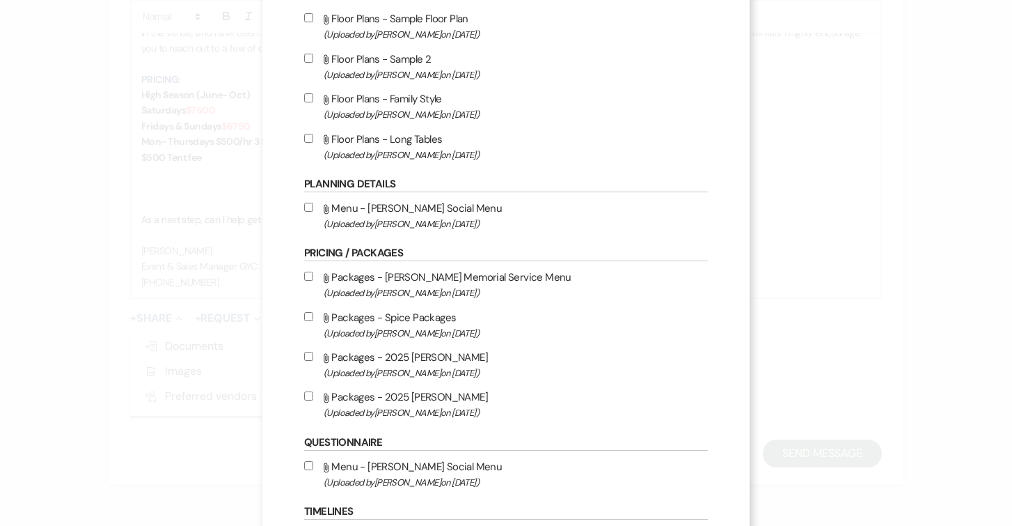
scroll to position [384, 0]
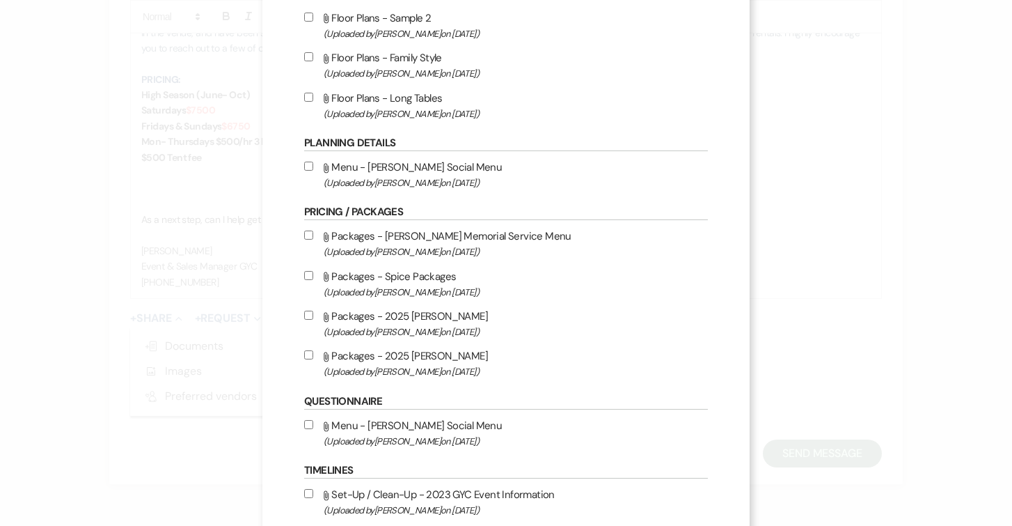
click at [310, 359] on input "Attach File Packages - 2025 [PERSON_NAME] (Uploaded by [PERSON_NAME] on [DATE] )" at bounding box center [308, 354] width 9 height 9
checkbox input "true"
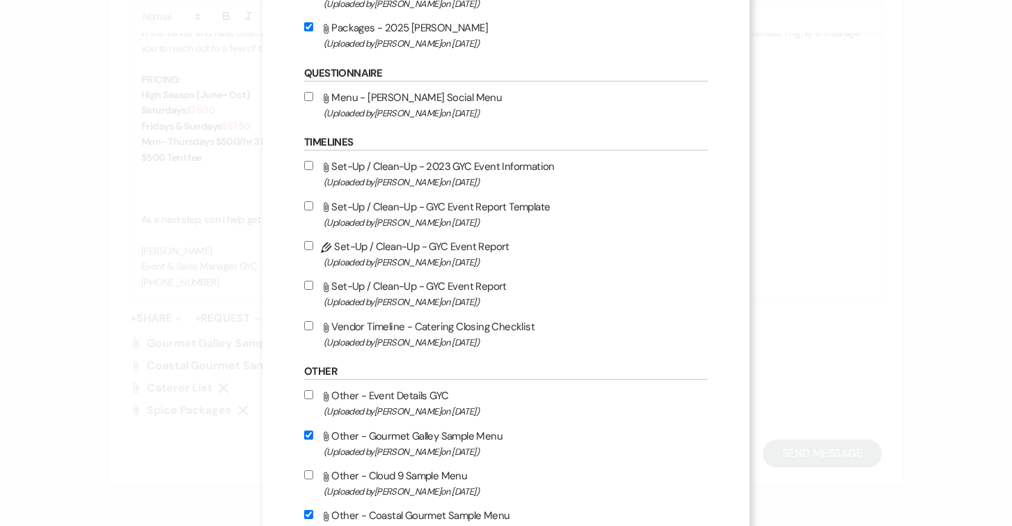
scroll to position [1139, 0]
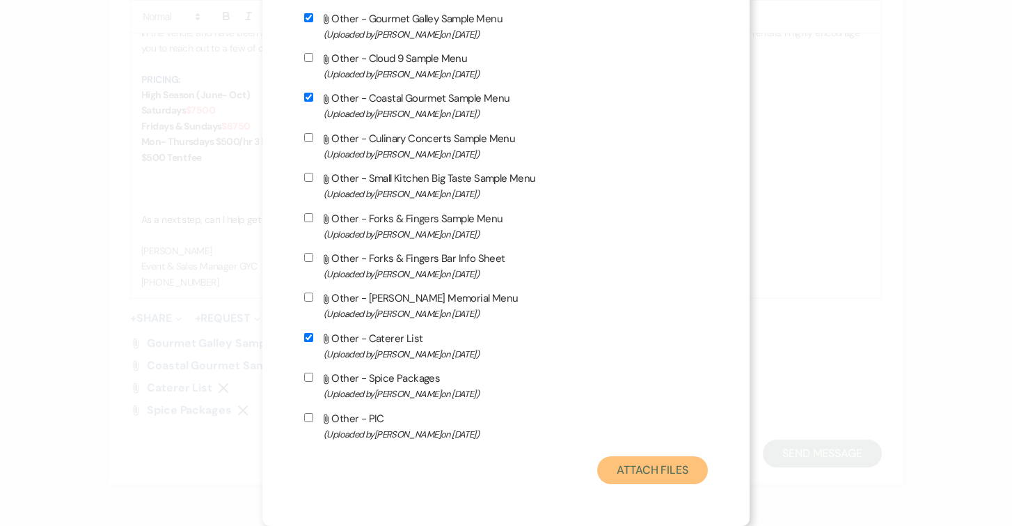
click at [631, 463] on button "Attach Files" at bounding box center [652, 470] width 111 height 28
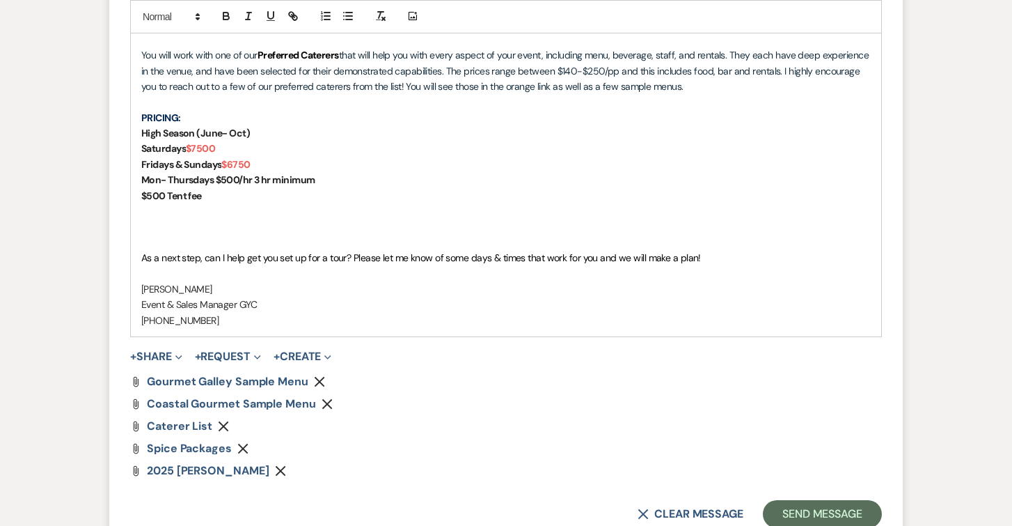
scroll to position [1649, 0]
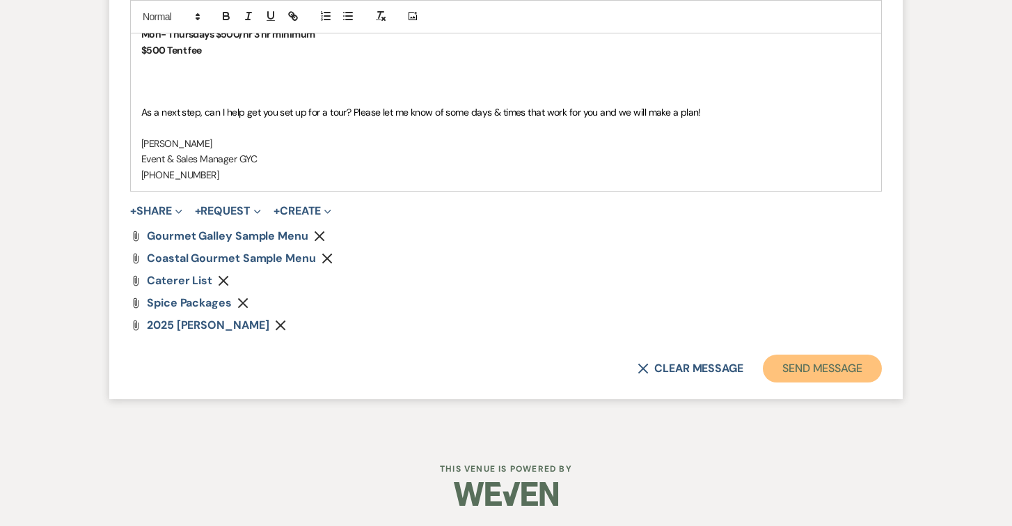
click at [842, 363] on button "Send Message" at bounding box center [822, 368] width 119 height 28
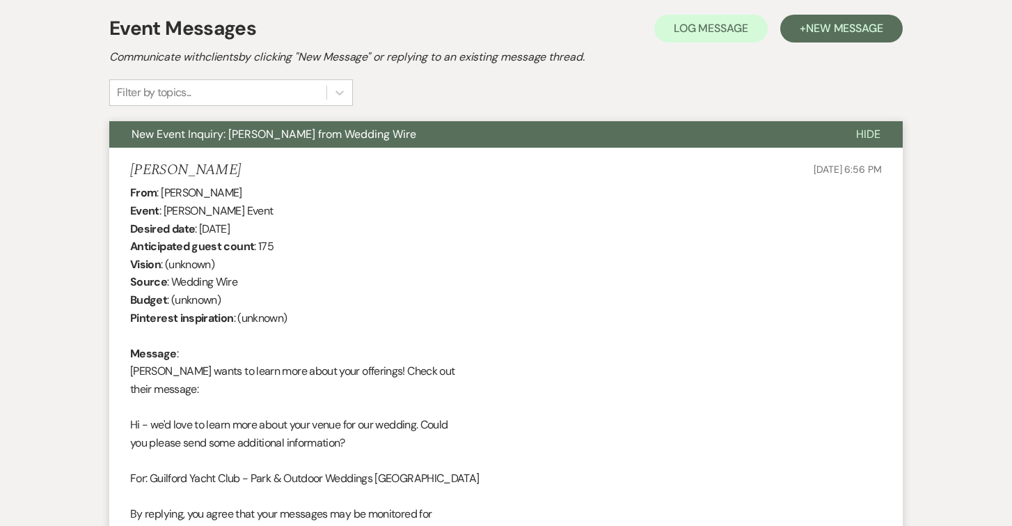
scroll to position [0, 0]
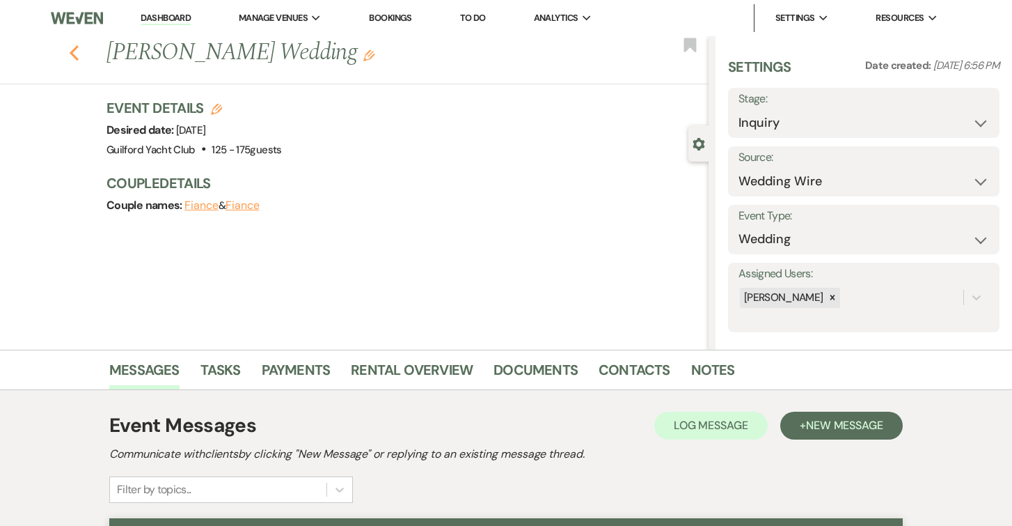
click at [74, 54] on icon "Previous" at bounding box center [74, 53] width 10 height 17
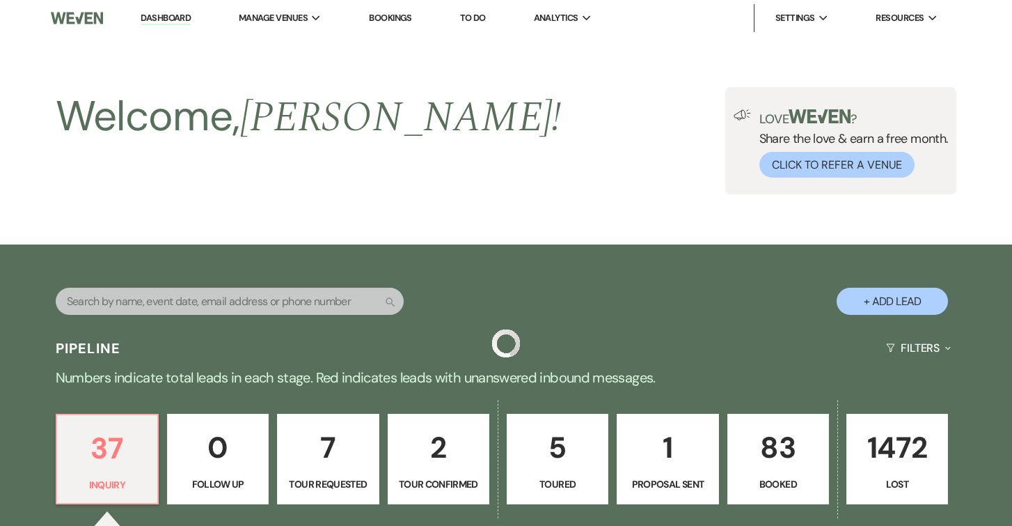
scroll to position [359, 0]
